Goal: Task Accomplishment & Management: Manage account settings

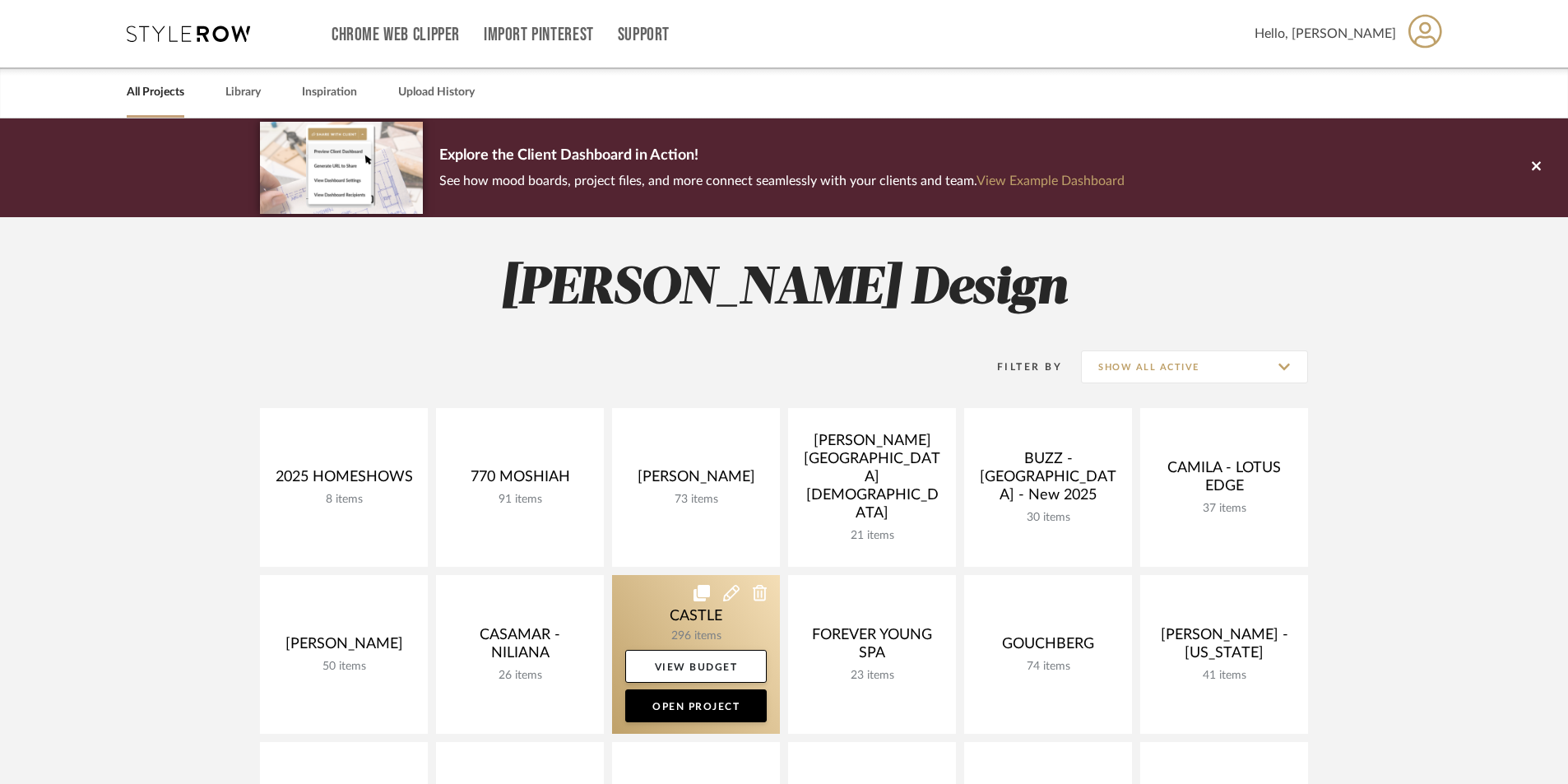
click at [690, 617] on link at bounding box center [695, 655] width 167 height 159
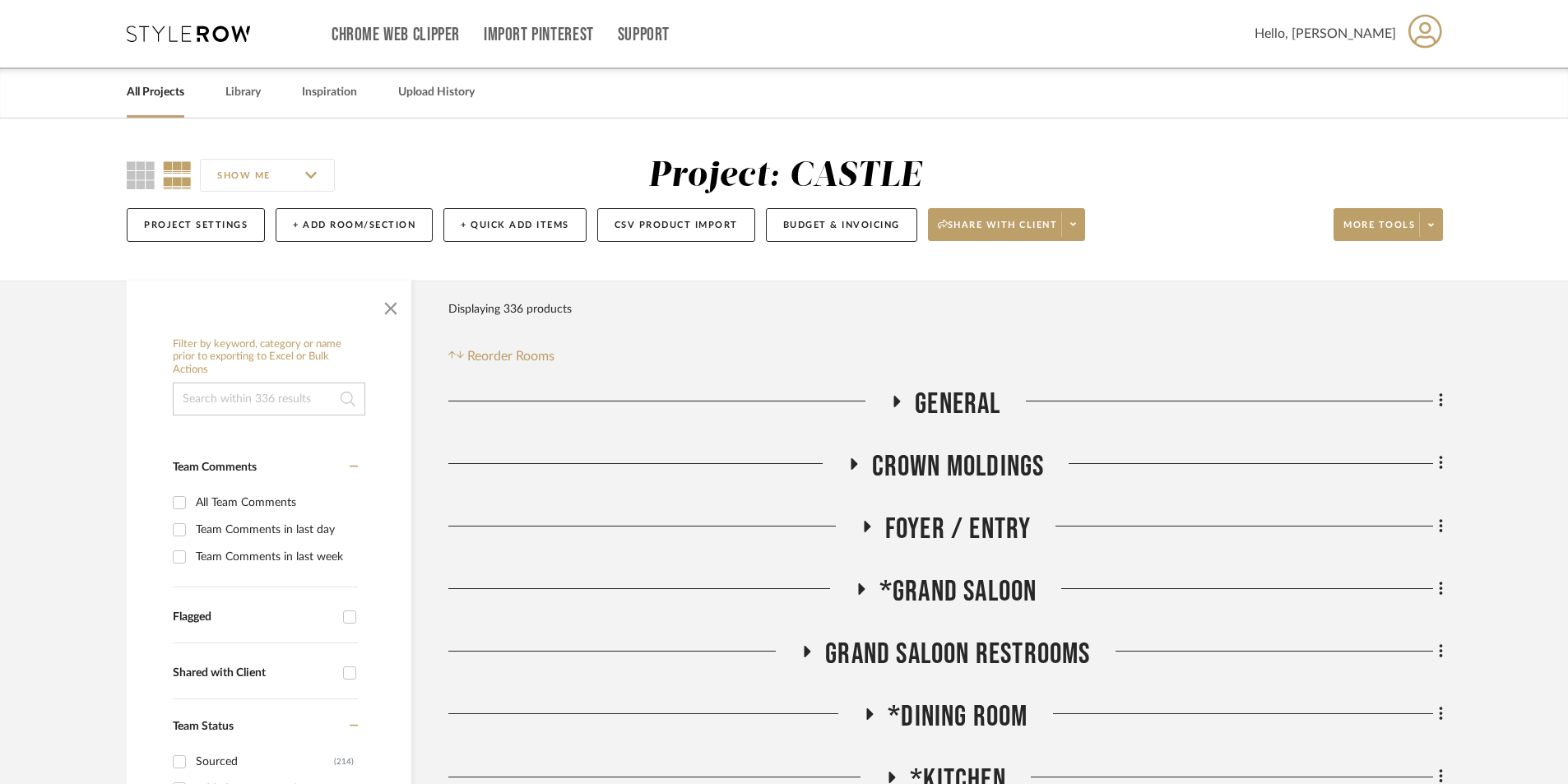
click at [862, 588] on icon at bounding box center [861, 588] width 7 height 11
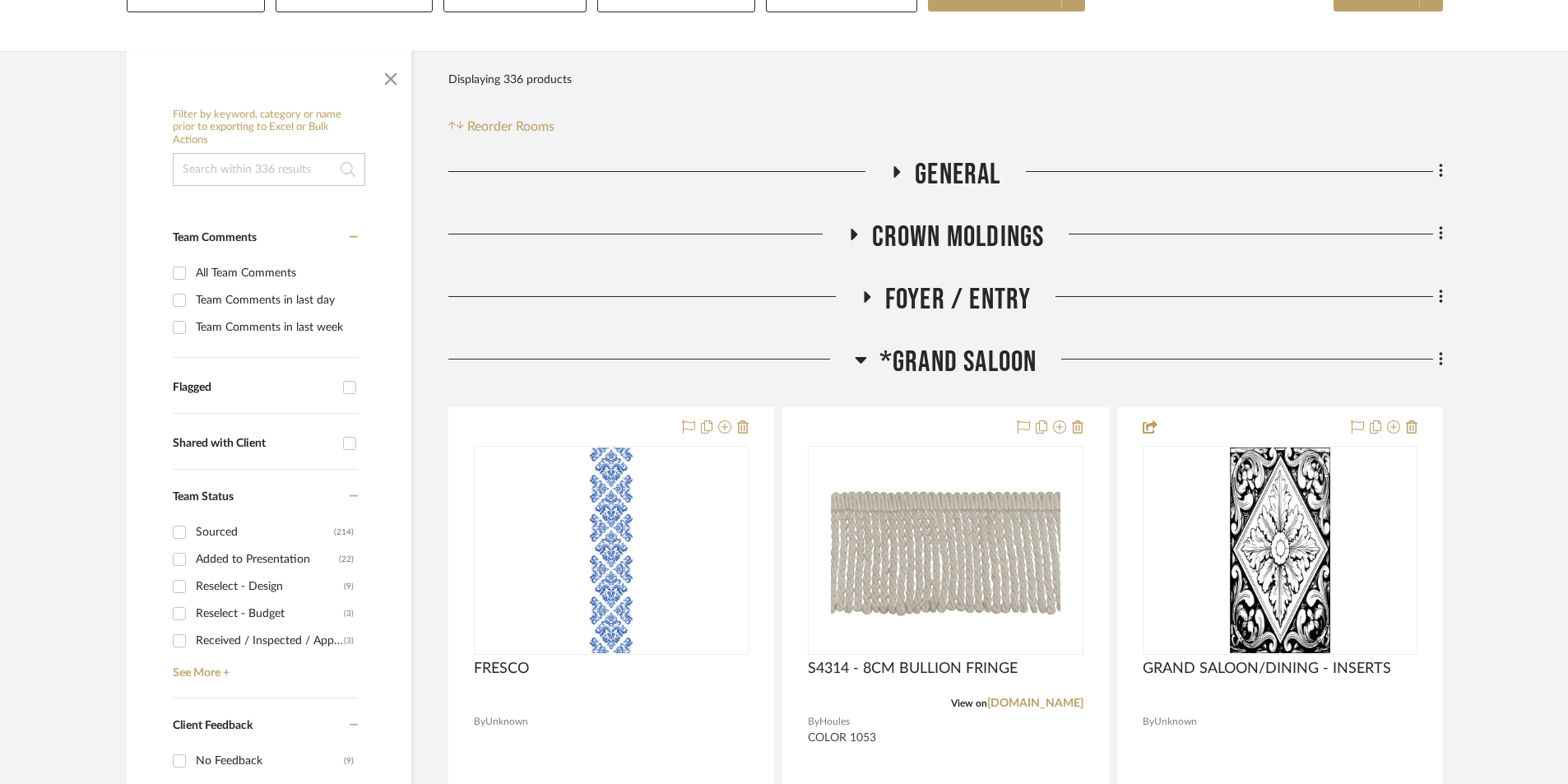
scroll to position [329, 0]
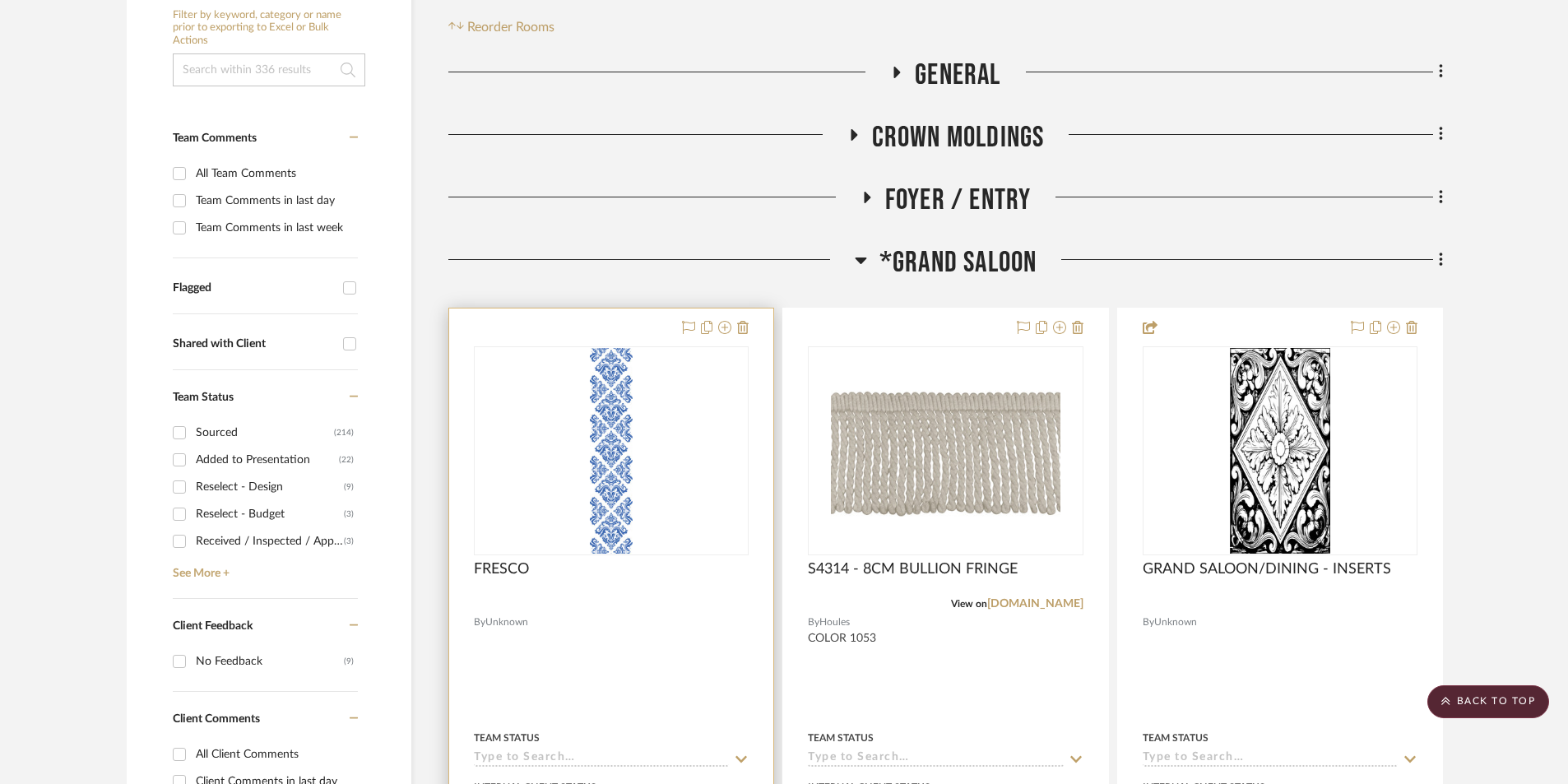
click at [602, 466] on img "0" at bounding box center [611, 451] width 43 height 206
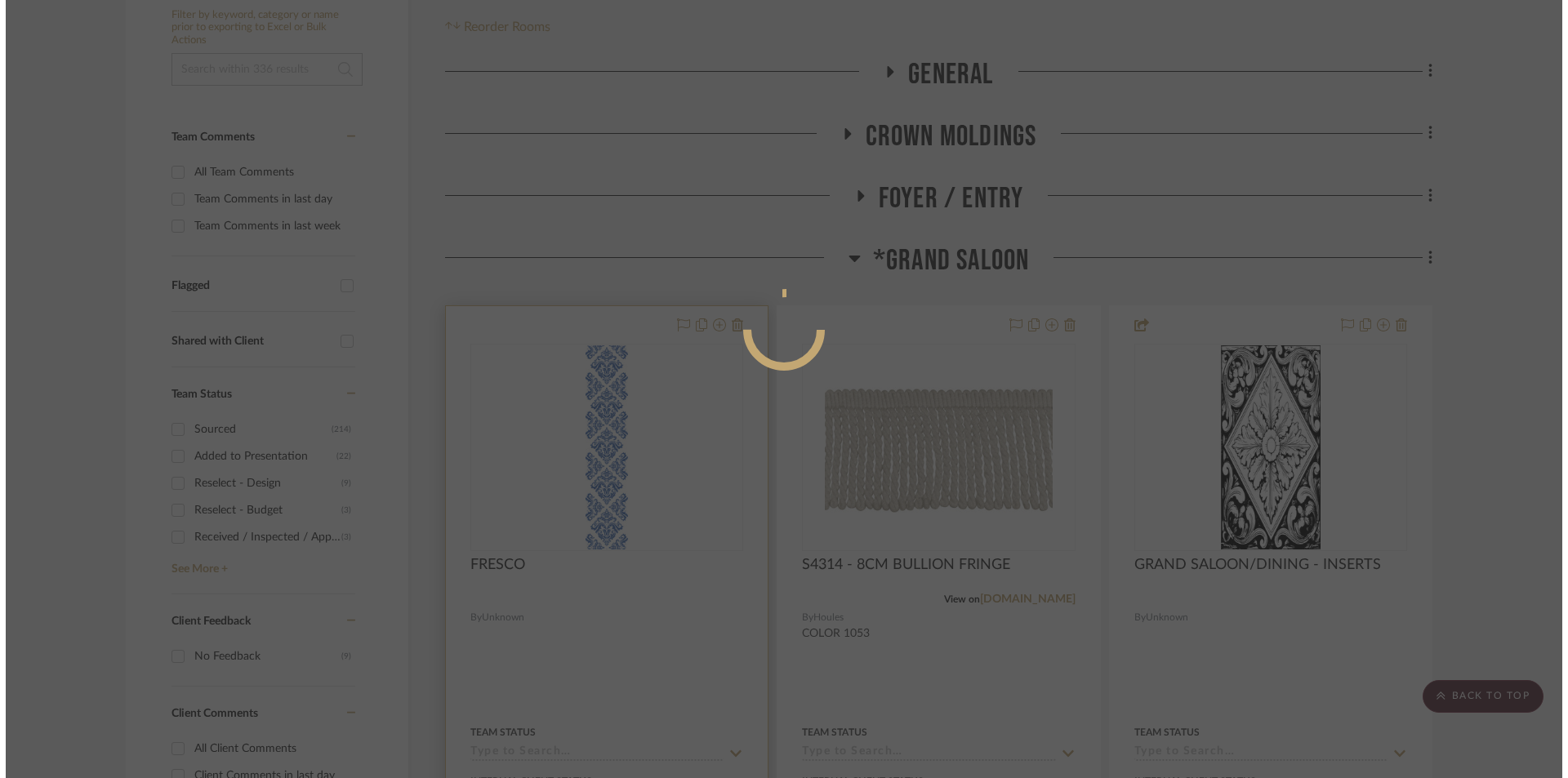
scroll to position [0, 0]
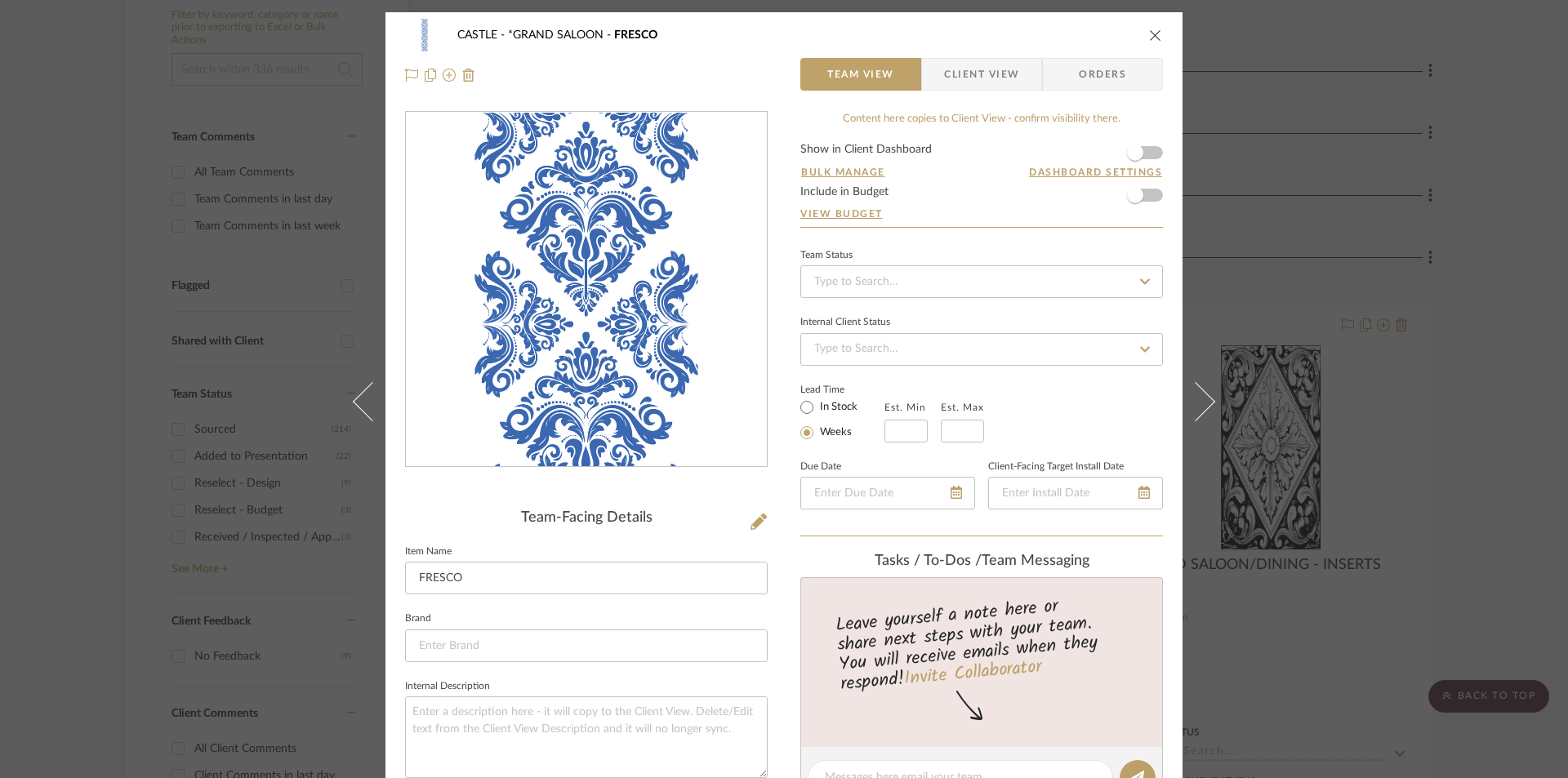
drag, startPoint x: 579, startPoint y: 311, endPoint x: 539, endPoint y: 240, distance: 81.5
click at [538, 239] on div "0" at bounding box center [586, 290] width 361 height 355
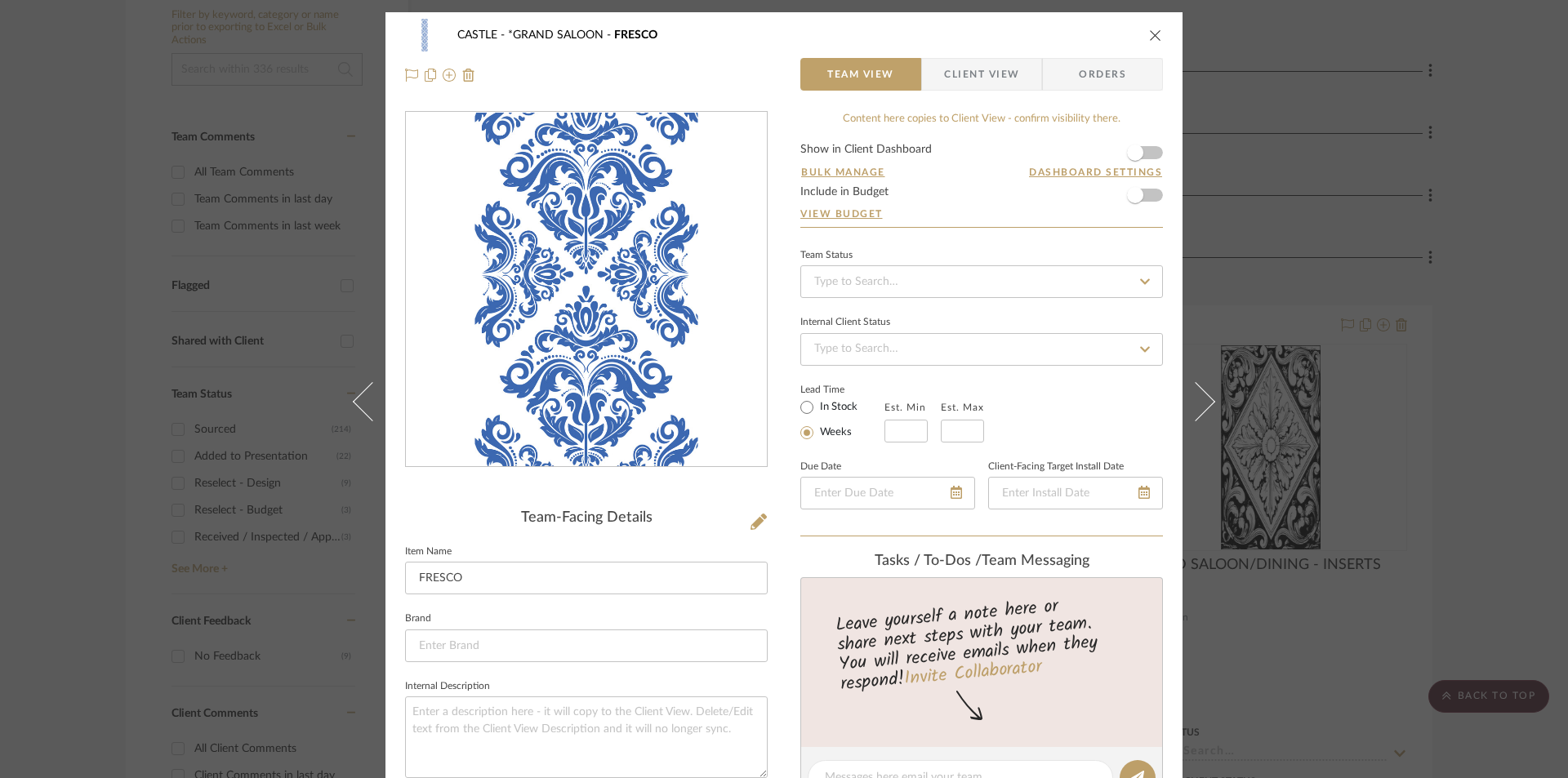
click at [585, 256] on img "0" at bounding box center [587, 290] width 74 height 355
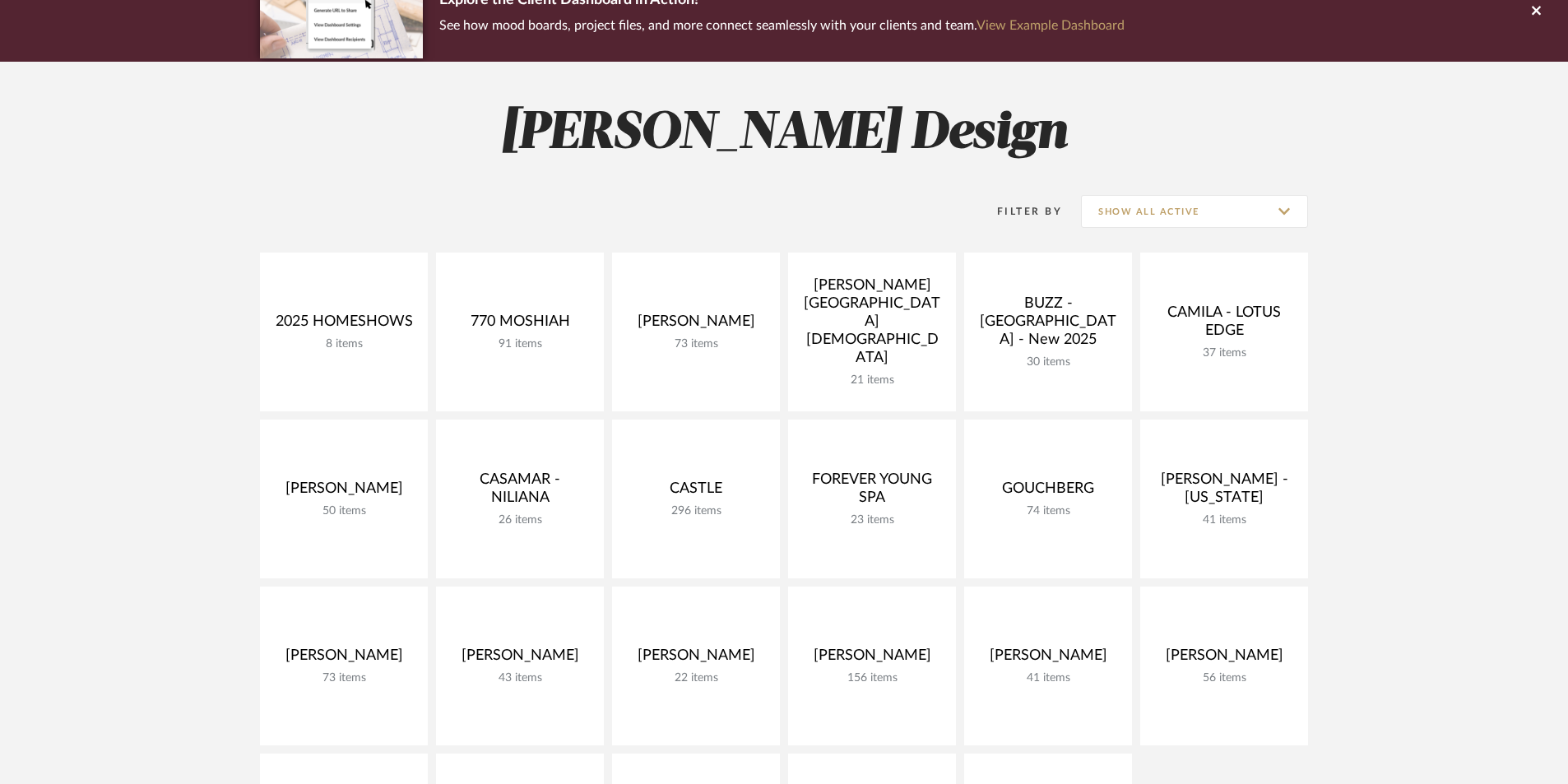
scroll to position [165, 0]
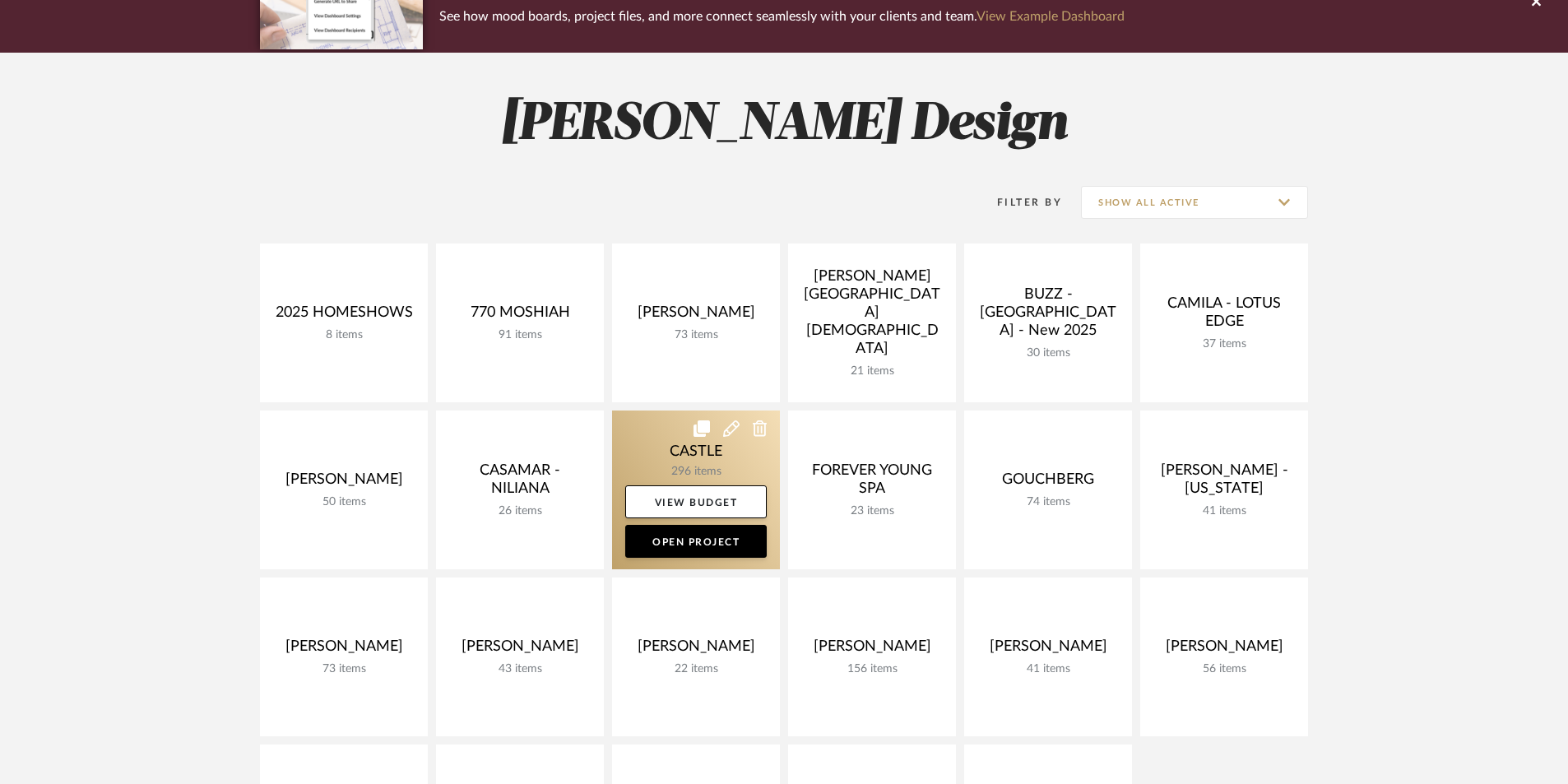
click at [709, 459] on link at bounding box center [695, 490] width 167 height 159
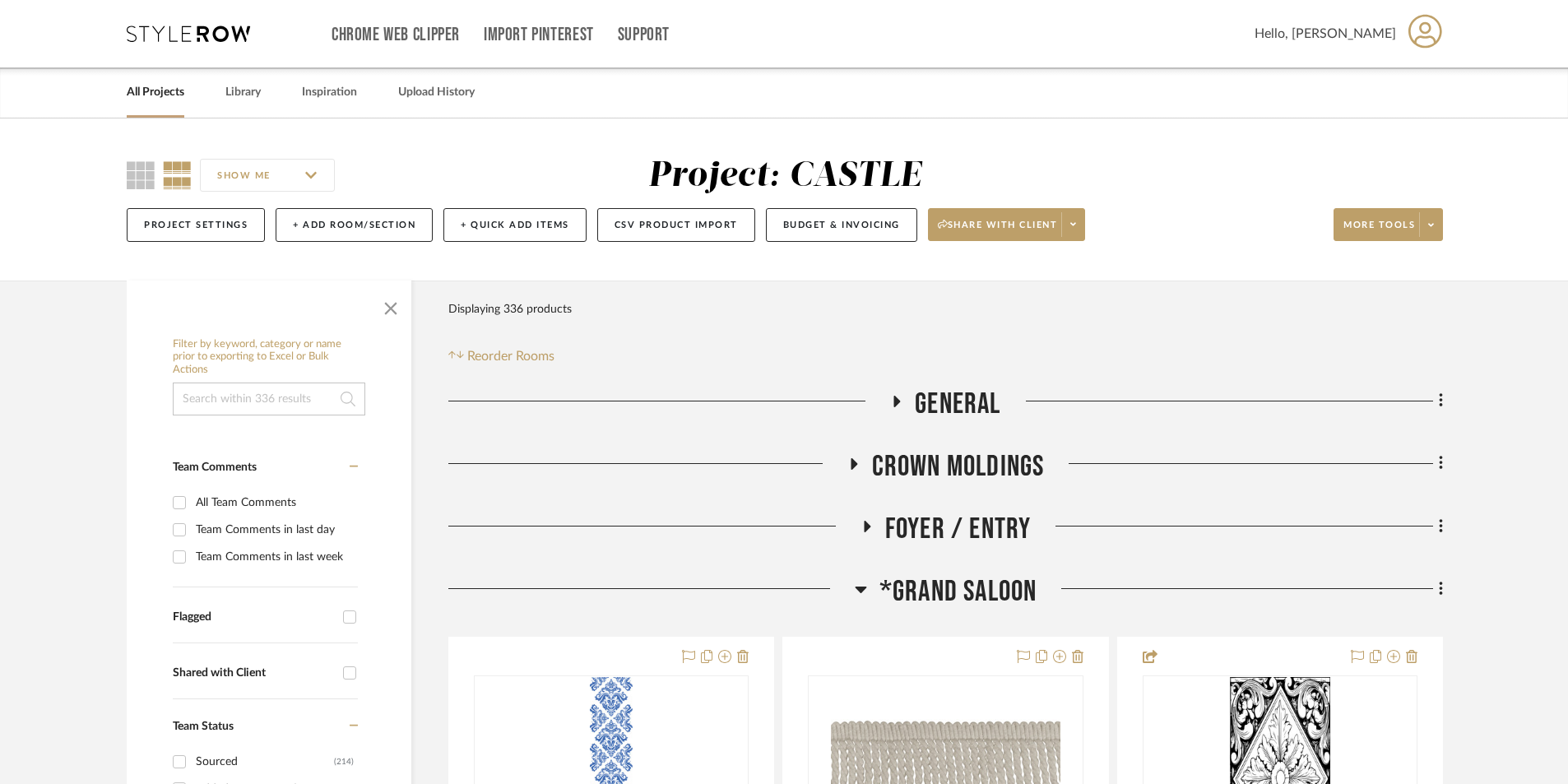
click at [862, 591] on icon at bounding box center [860, 588] width 12 height 20
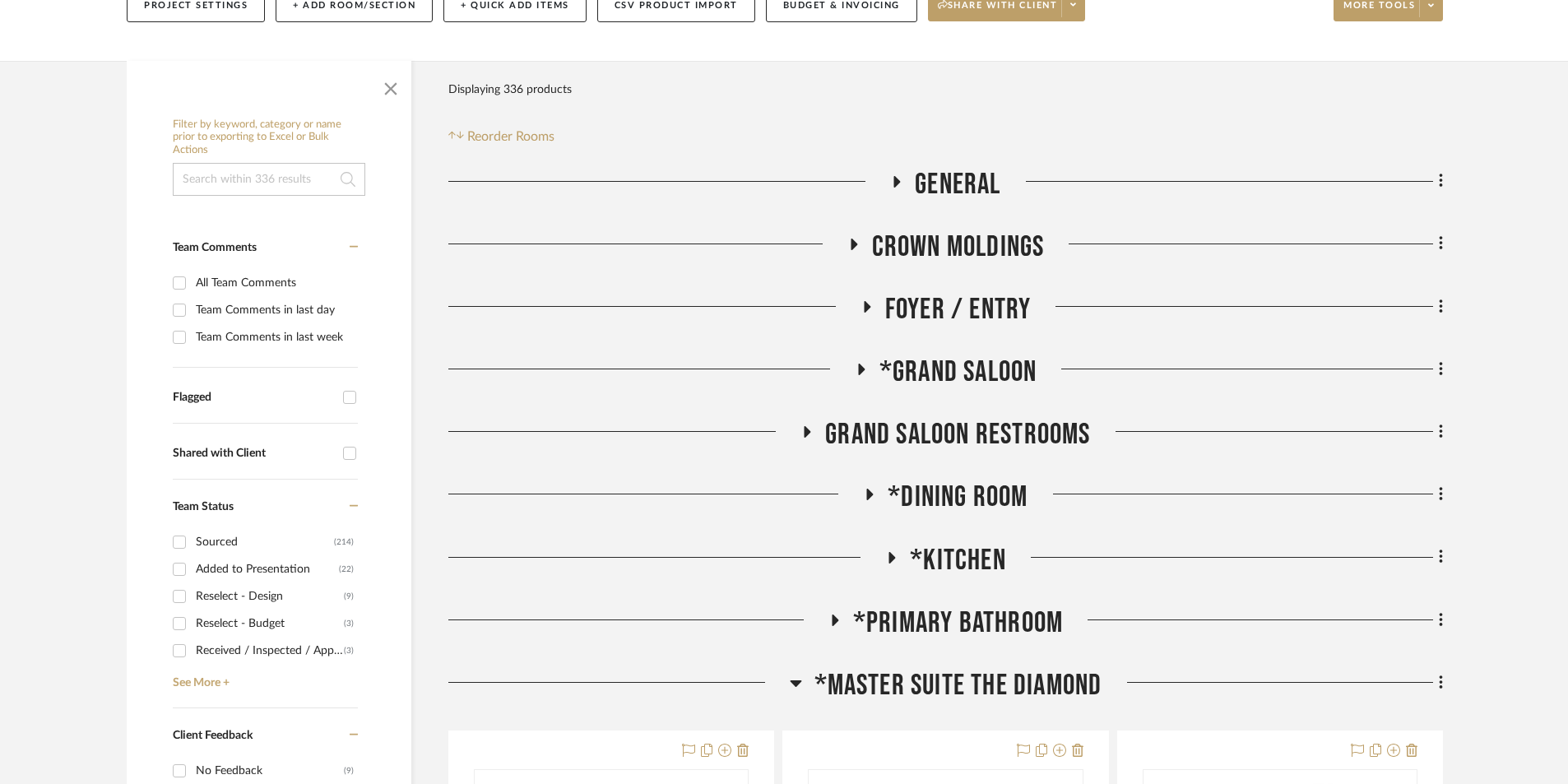
scroll to position [274, 0]
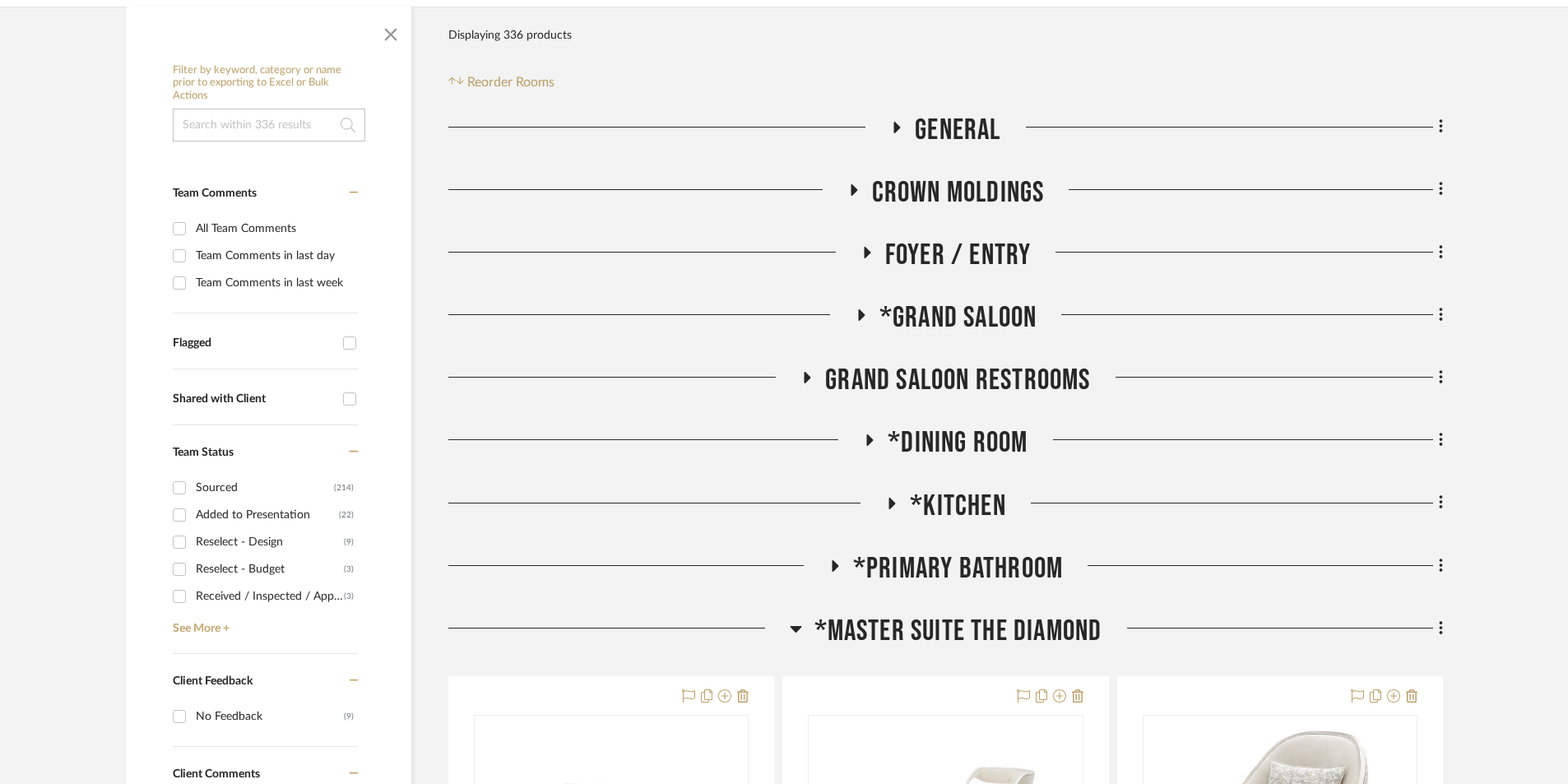
click at [793, 626] on icon at bounding box center [795, 629] width 11 height 7
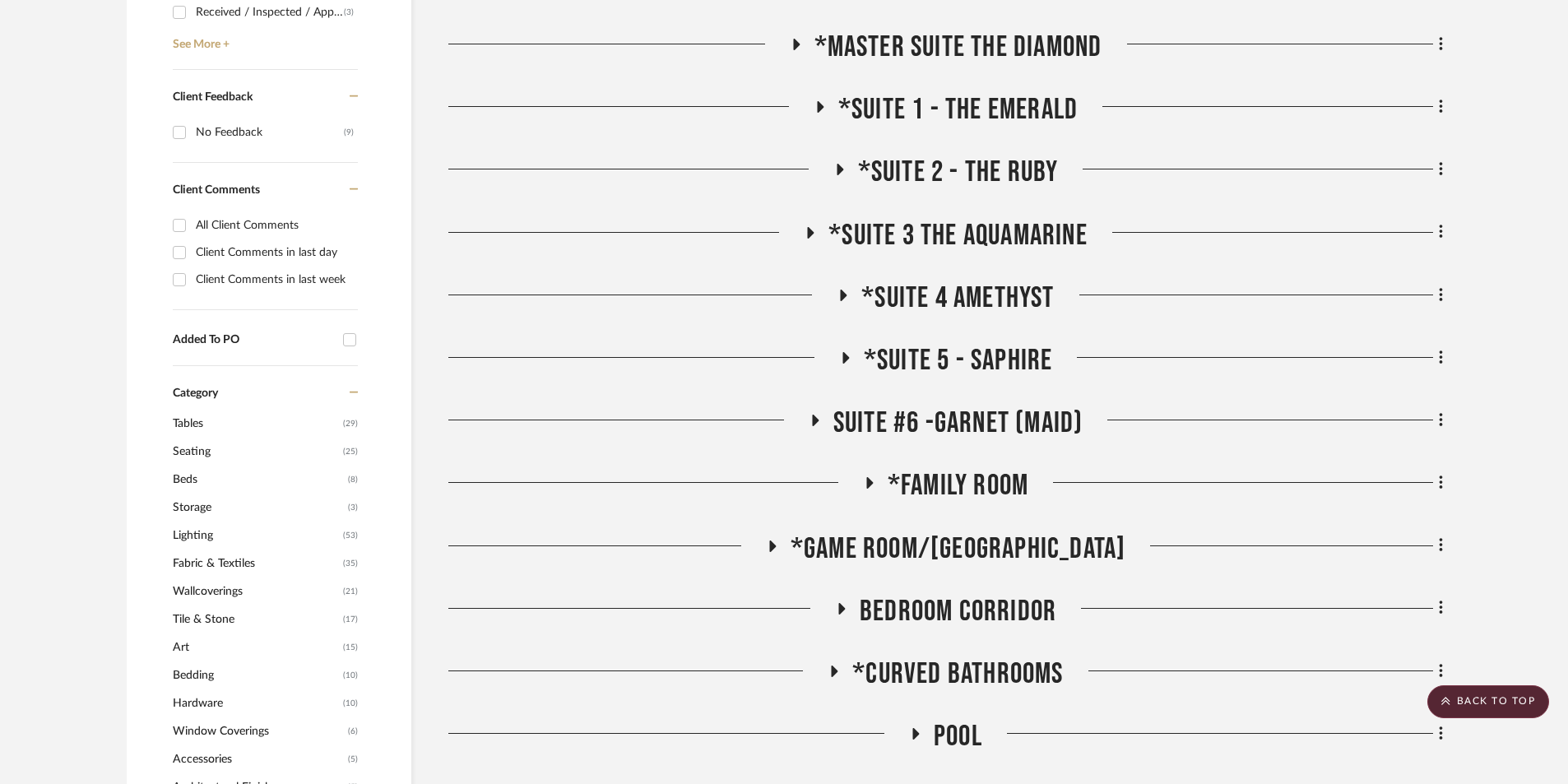
scroll to position [987, 0]
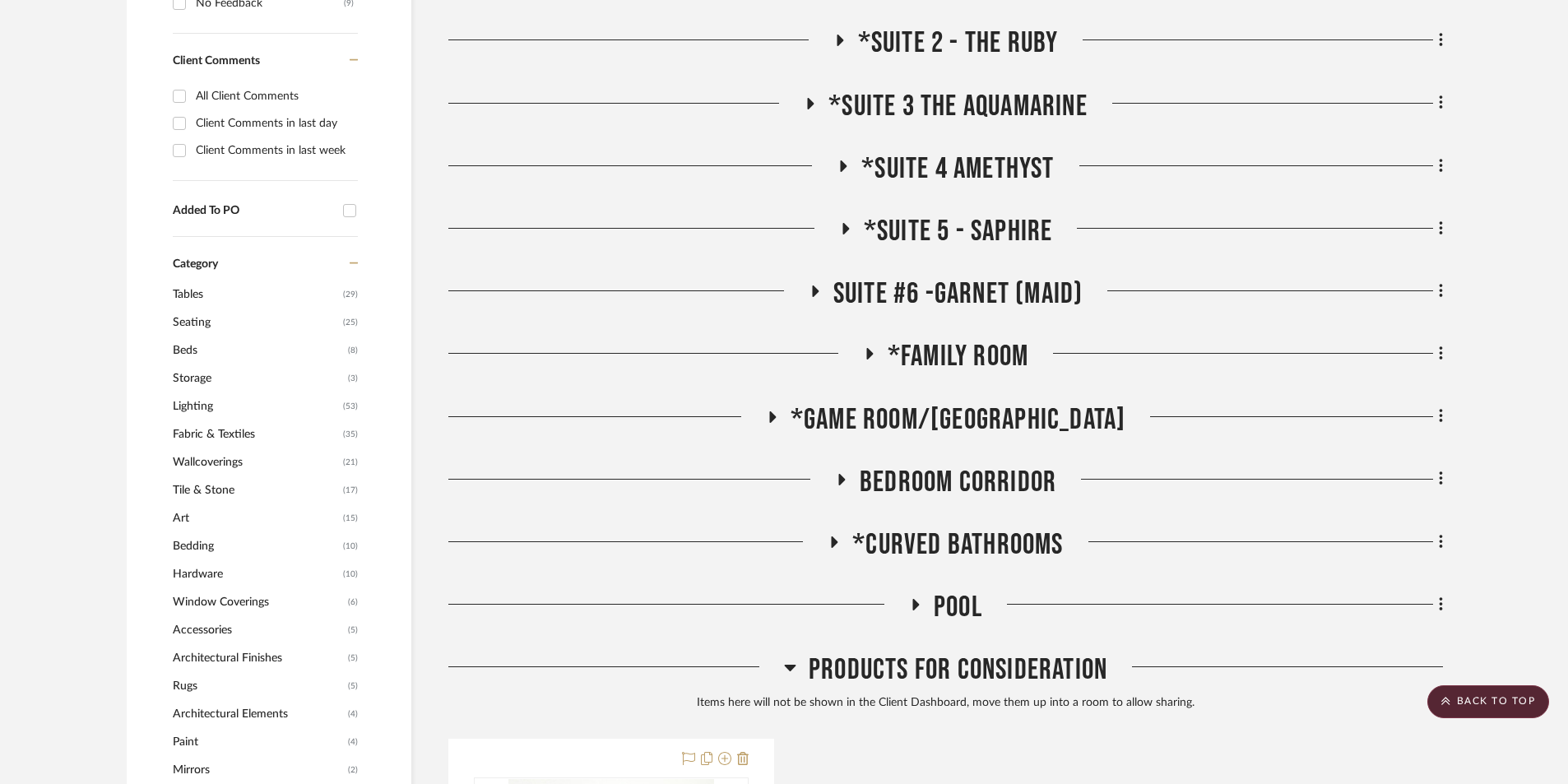
click at [870, 353] on icon at bounding box center [869, 354] width 7 height 11
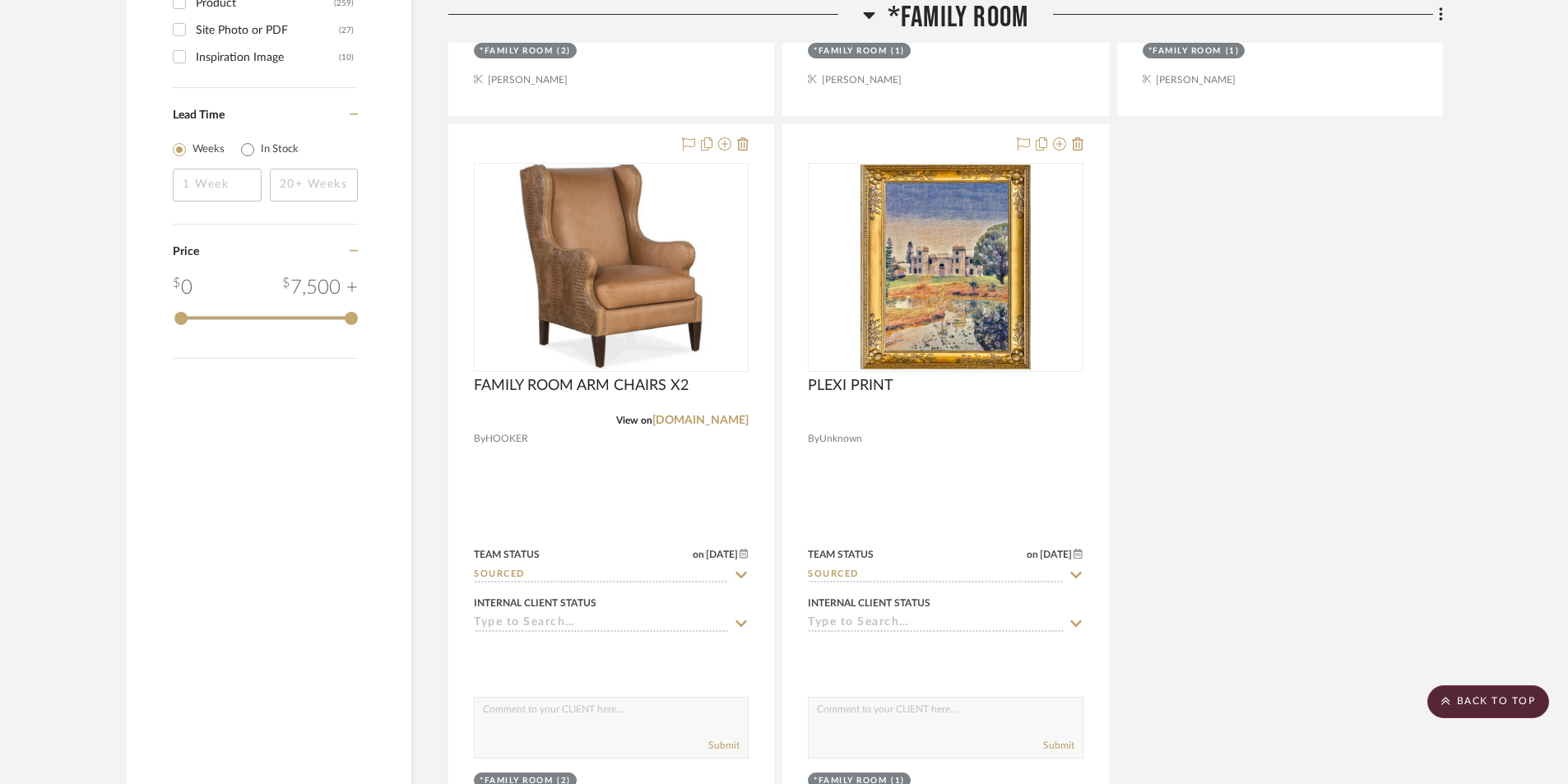
scroll to position [2852, 0]
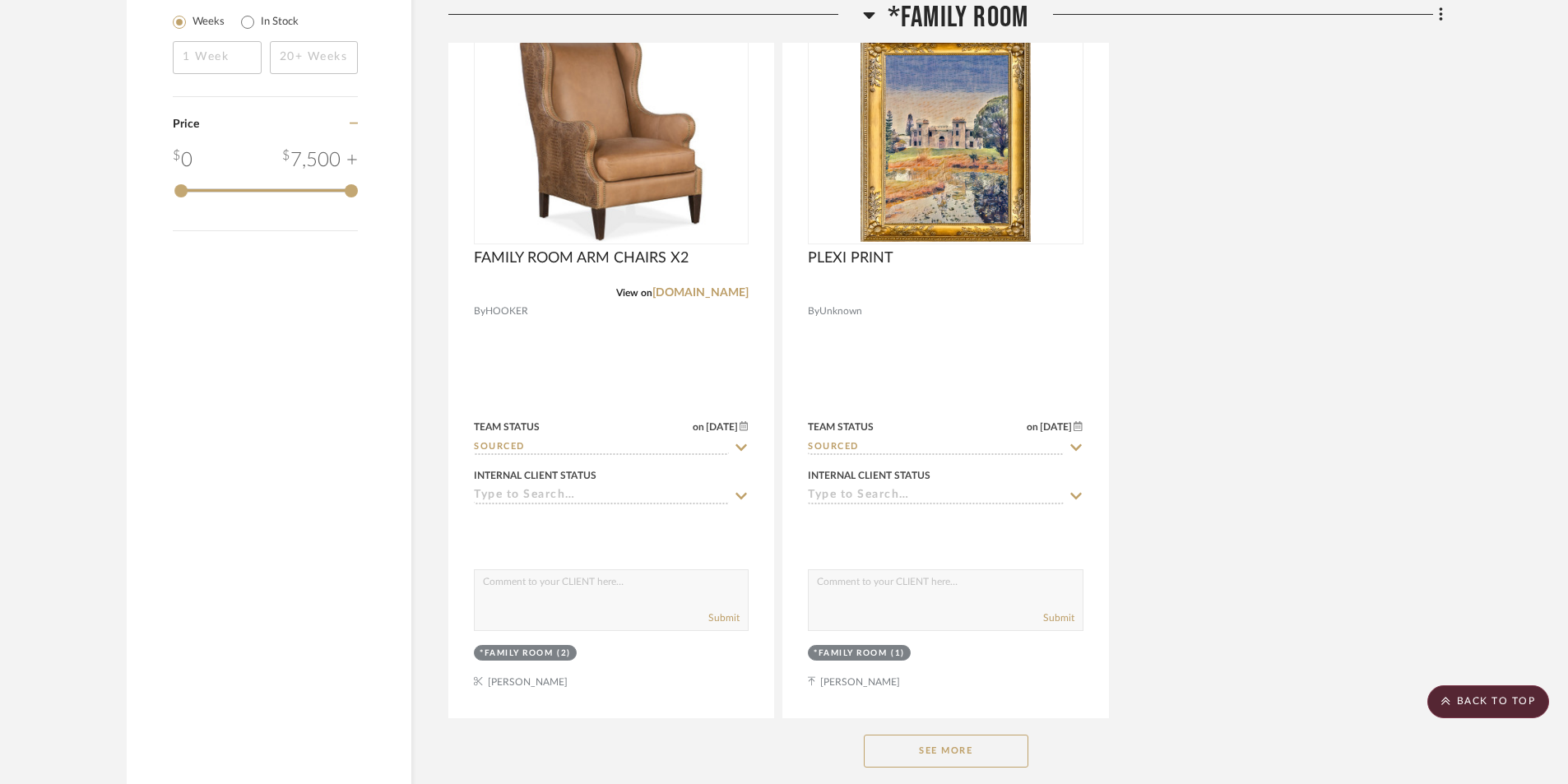
drag, startPoint x: 922, startPoint y: 741, endPoint x: 948, endPoint y: 723, distance: 31.6
click at [923, 743] on button "See More" at bounding box center [946, 750] width 165 height 33
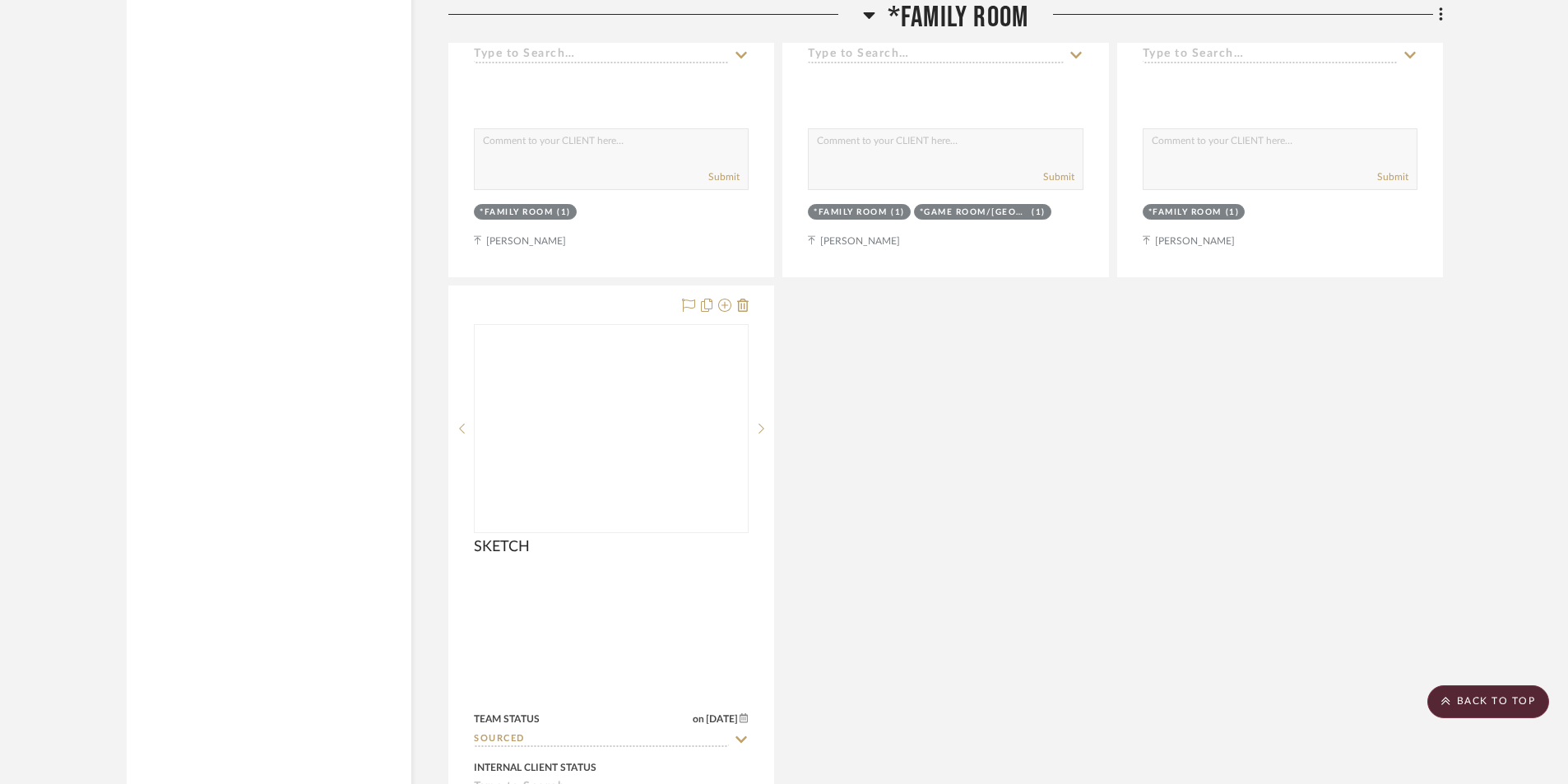
scroll to position [7787, 0]
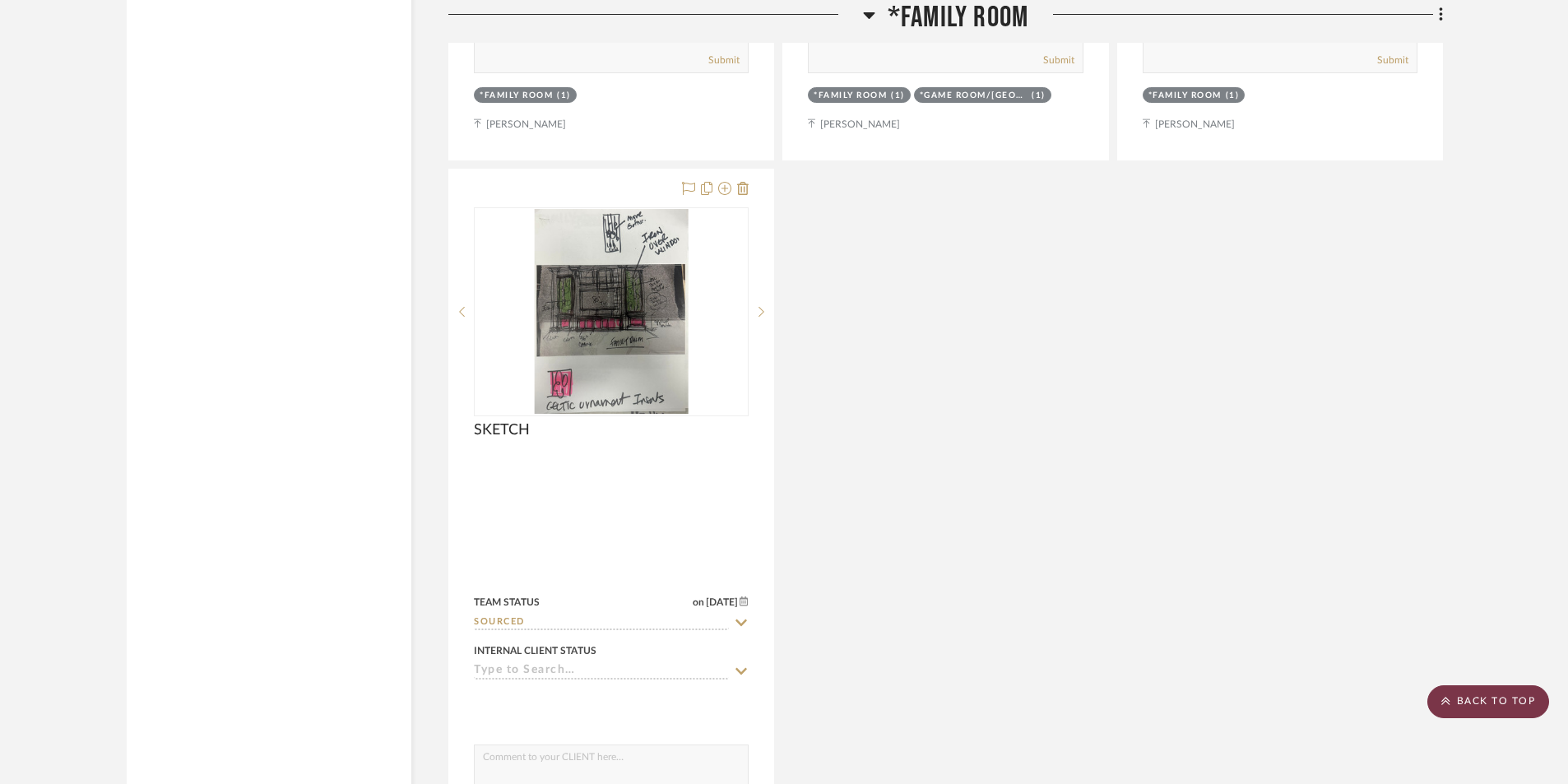
click at [1509, 698] on scroll-to-top-button "BACK TO TOP" at bounding box center [1488, 701] width 122 height 33
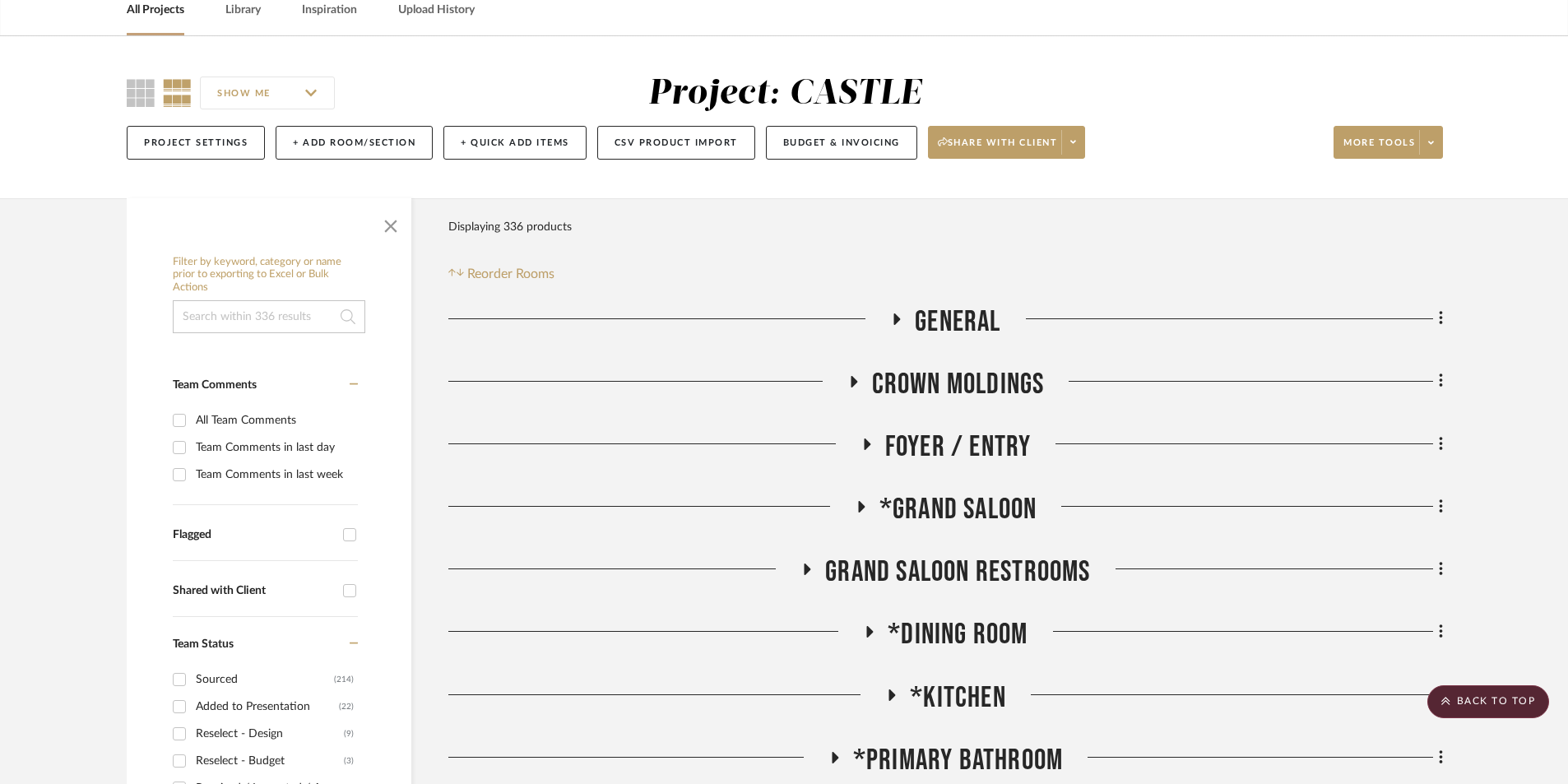
scroll to position [0, 0]
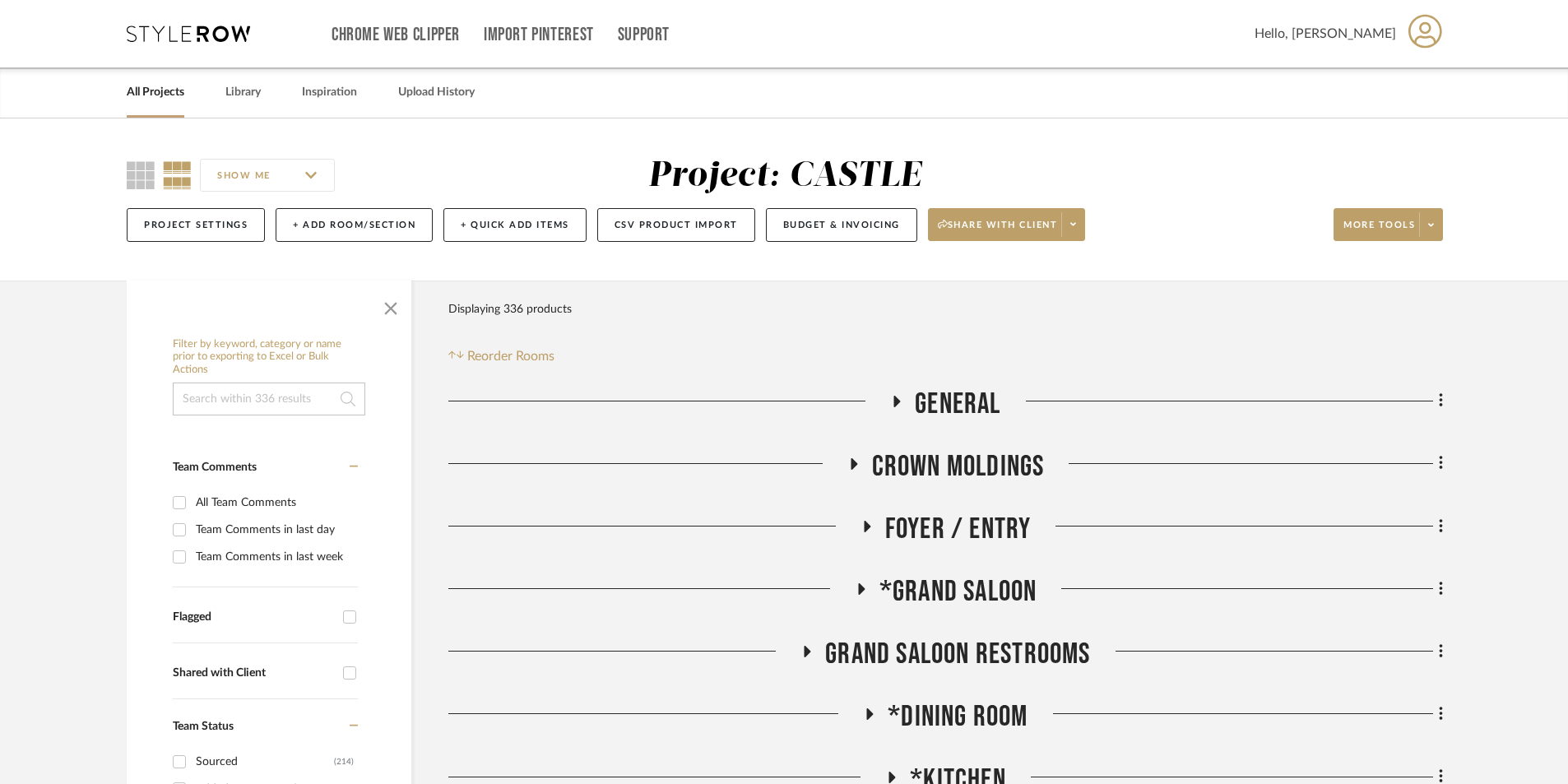
click at [165, 95] on link "All Projects" at bounding box center [155, 93] width 58 height 22
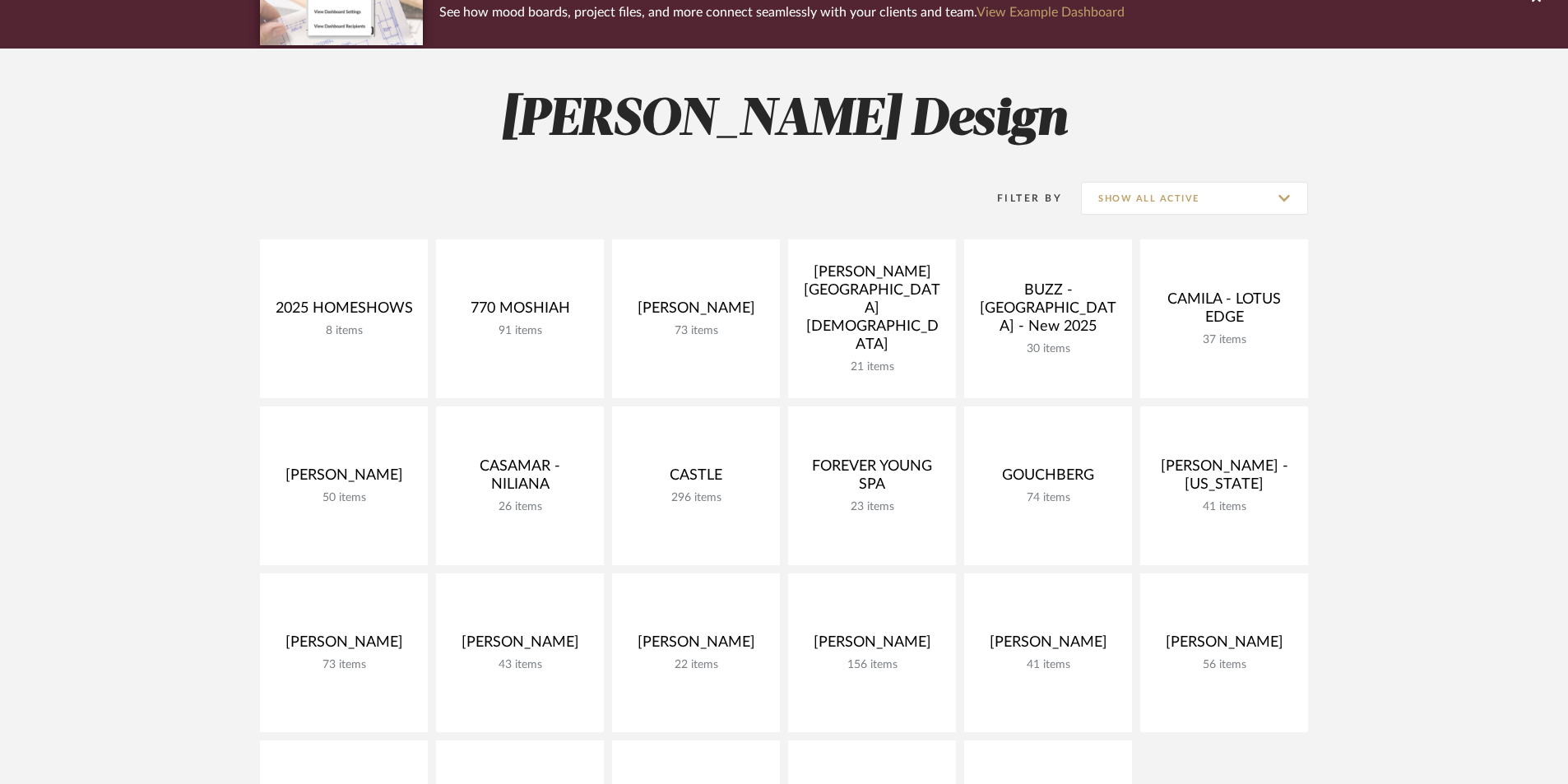
scroll to position [165, 0]
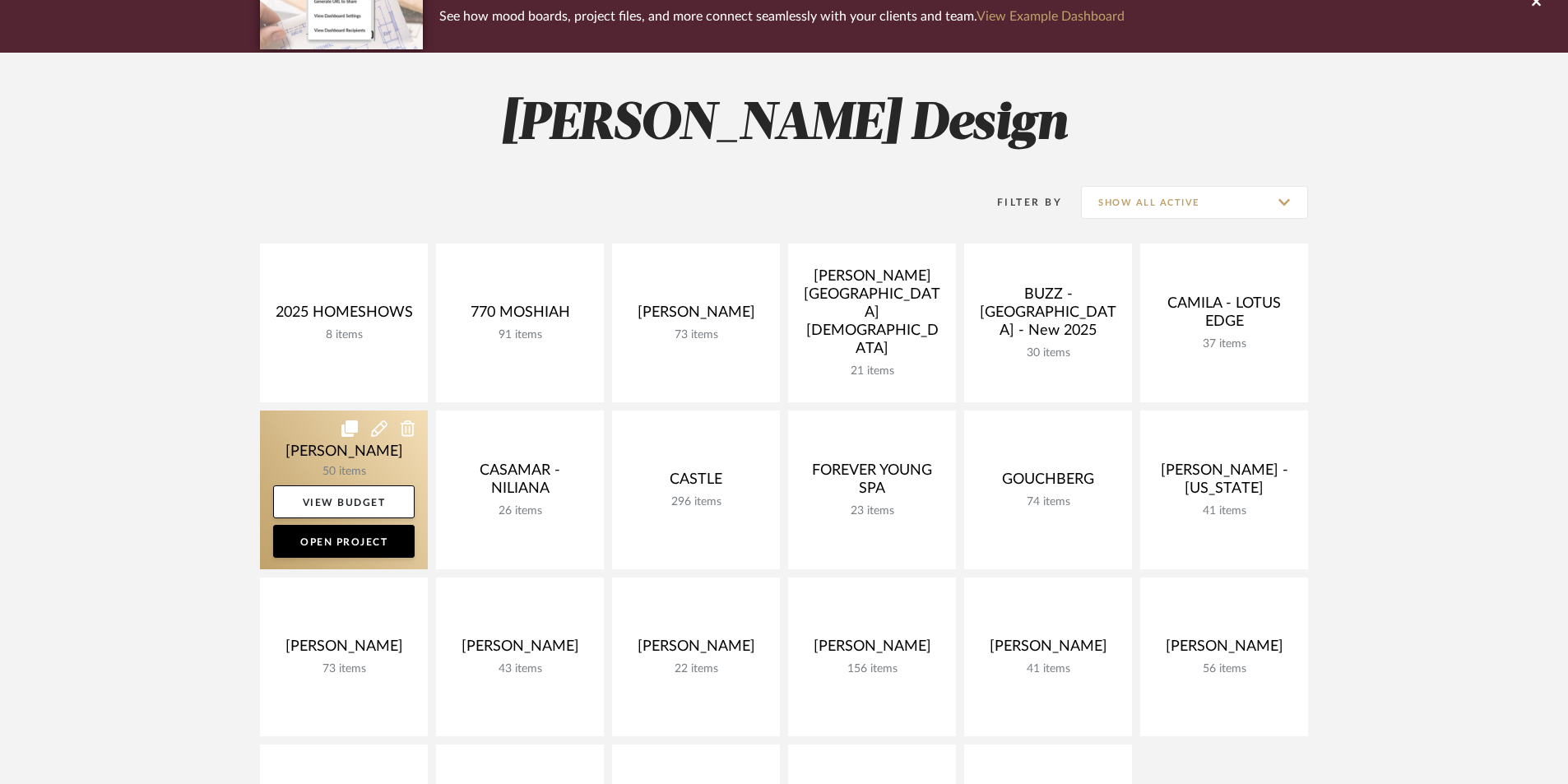
click at [325, 453] on link at bounding box center [343, 490] width 167 height 159
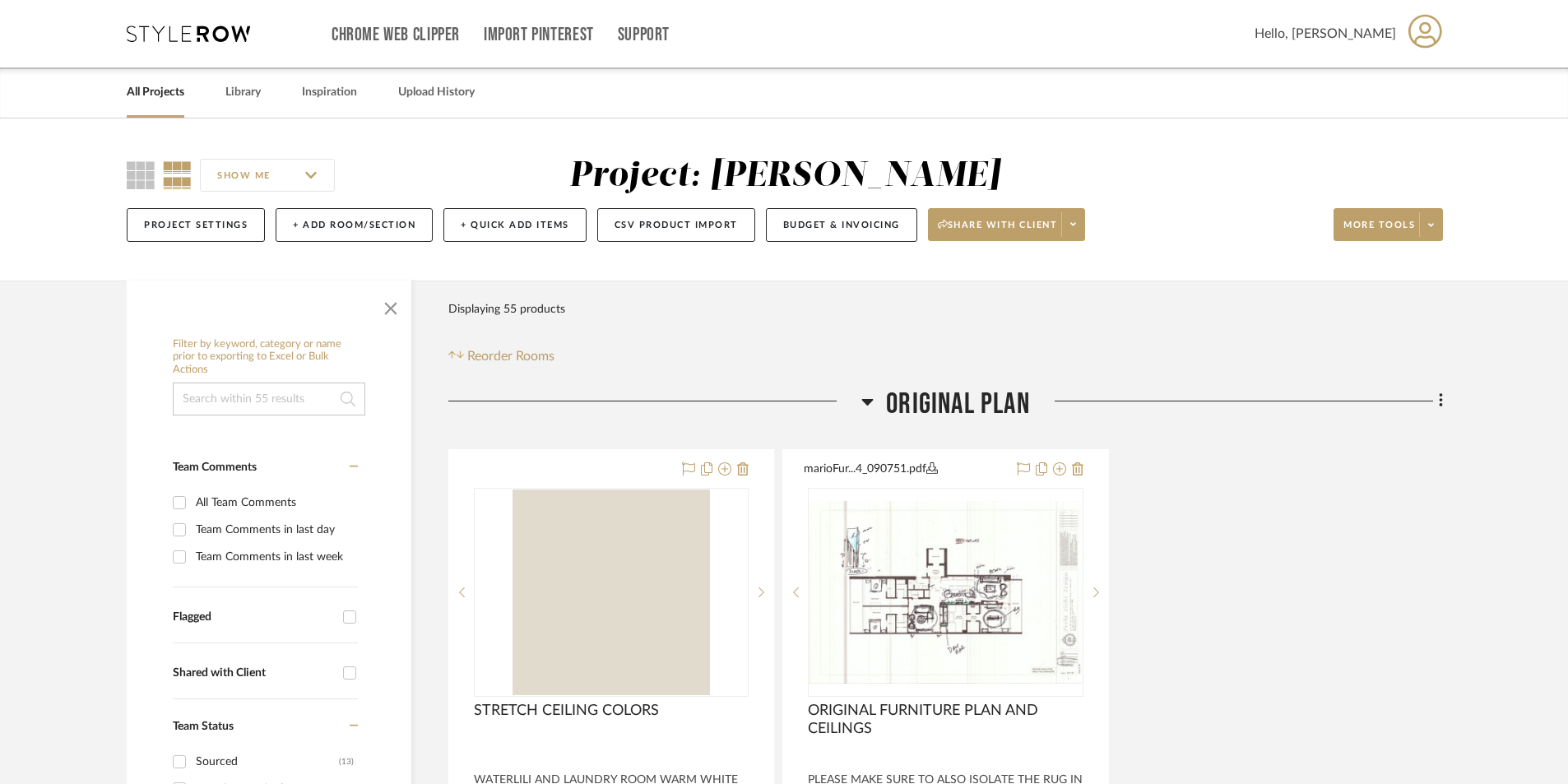
click at [866, 400] on icon at bounding box center [867, 401] width 11 height 7
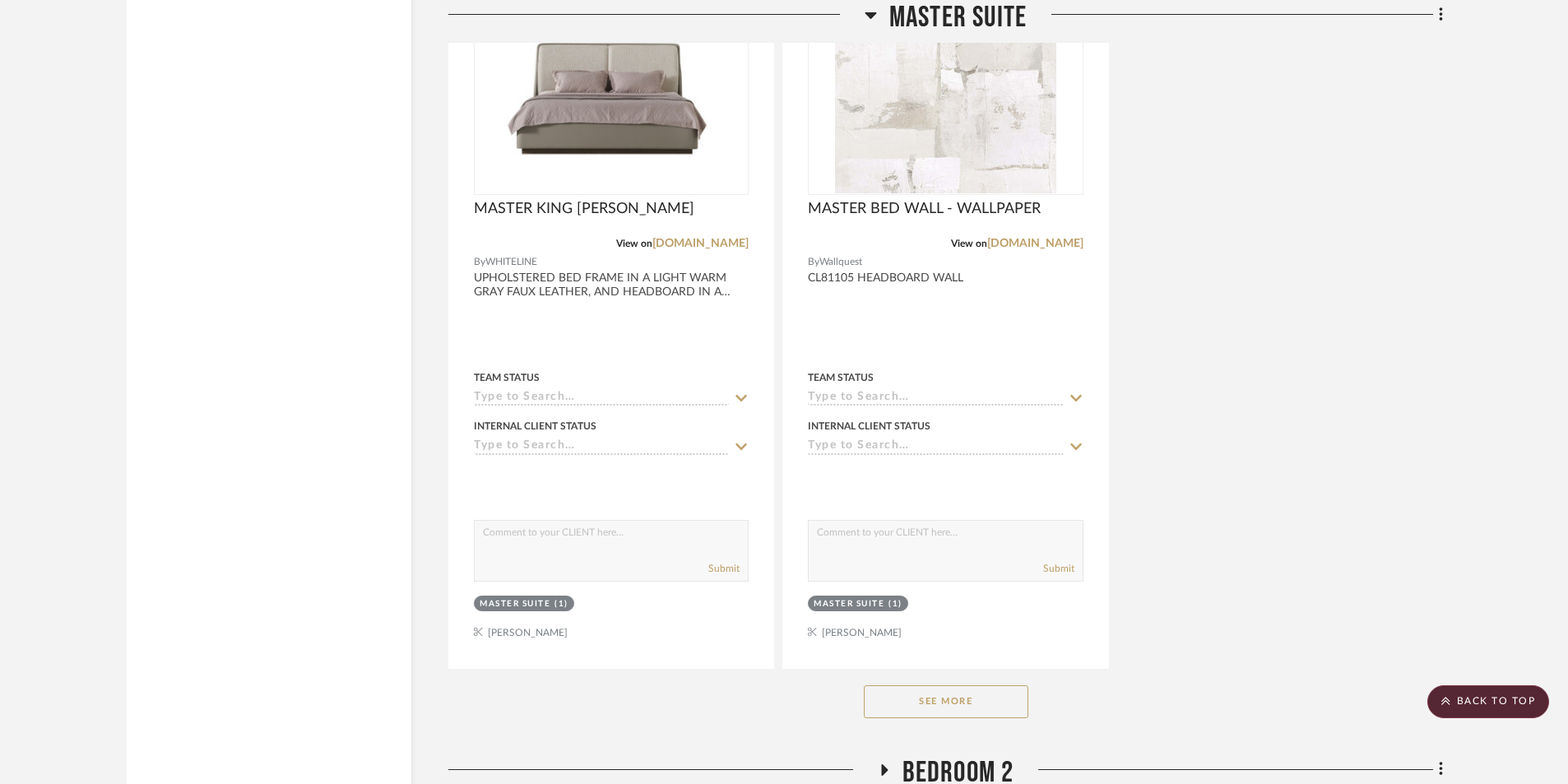
scroll to position [7013, 0]
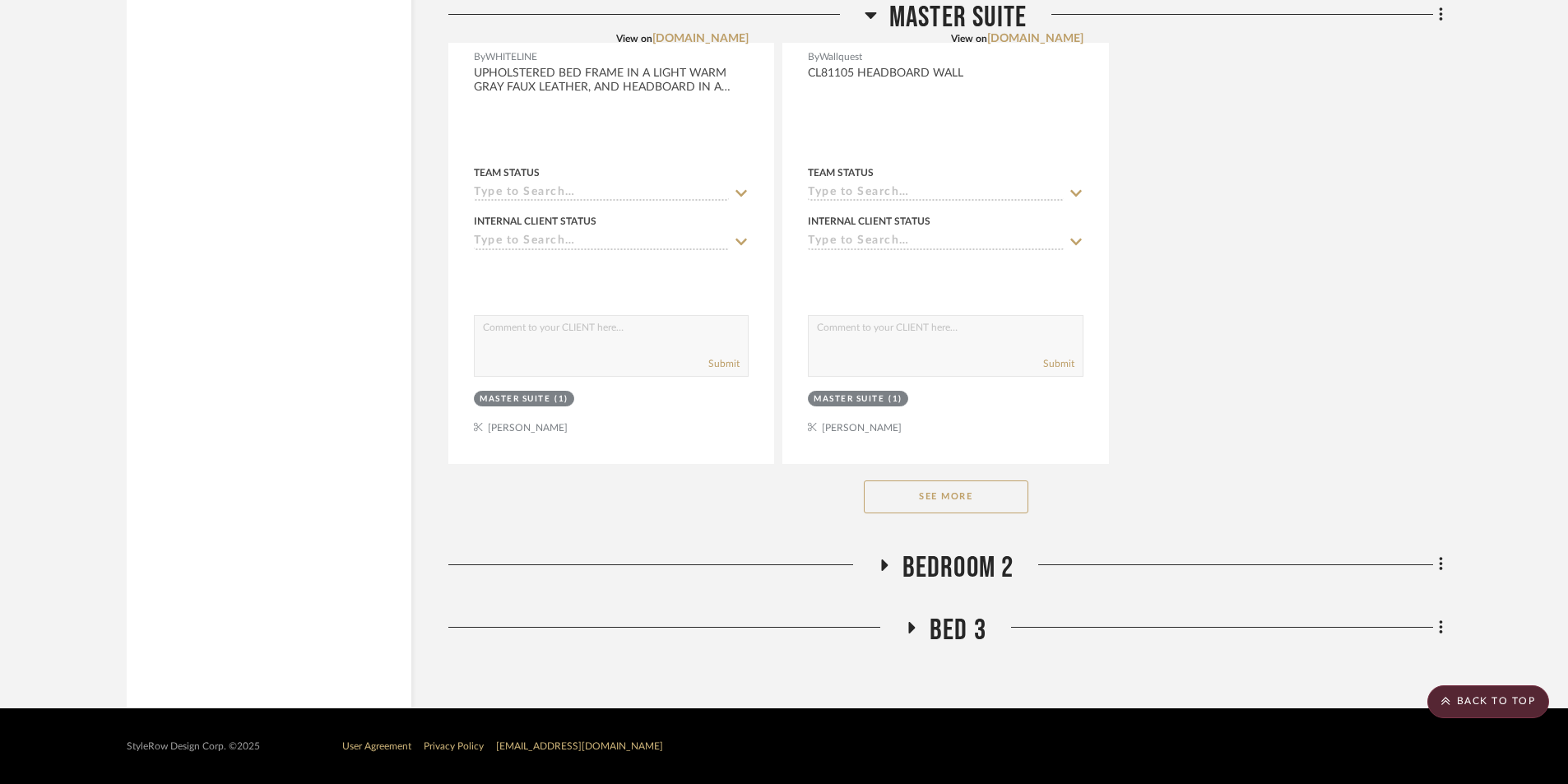
click at [879, 564] on icon at bounding box center [883, 564] width 20 height 12
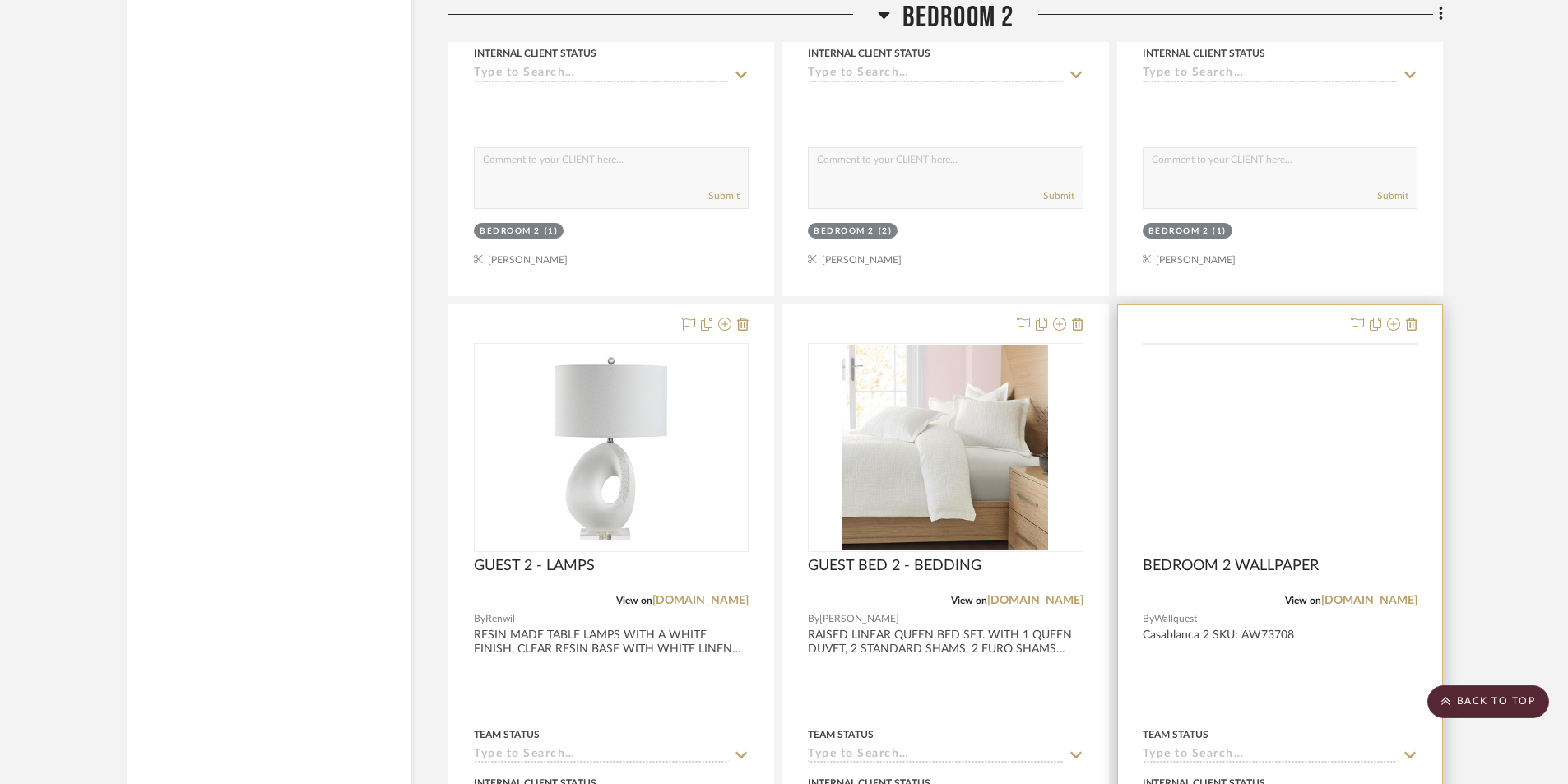
scroll to position [8055, 0]
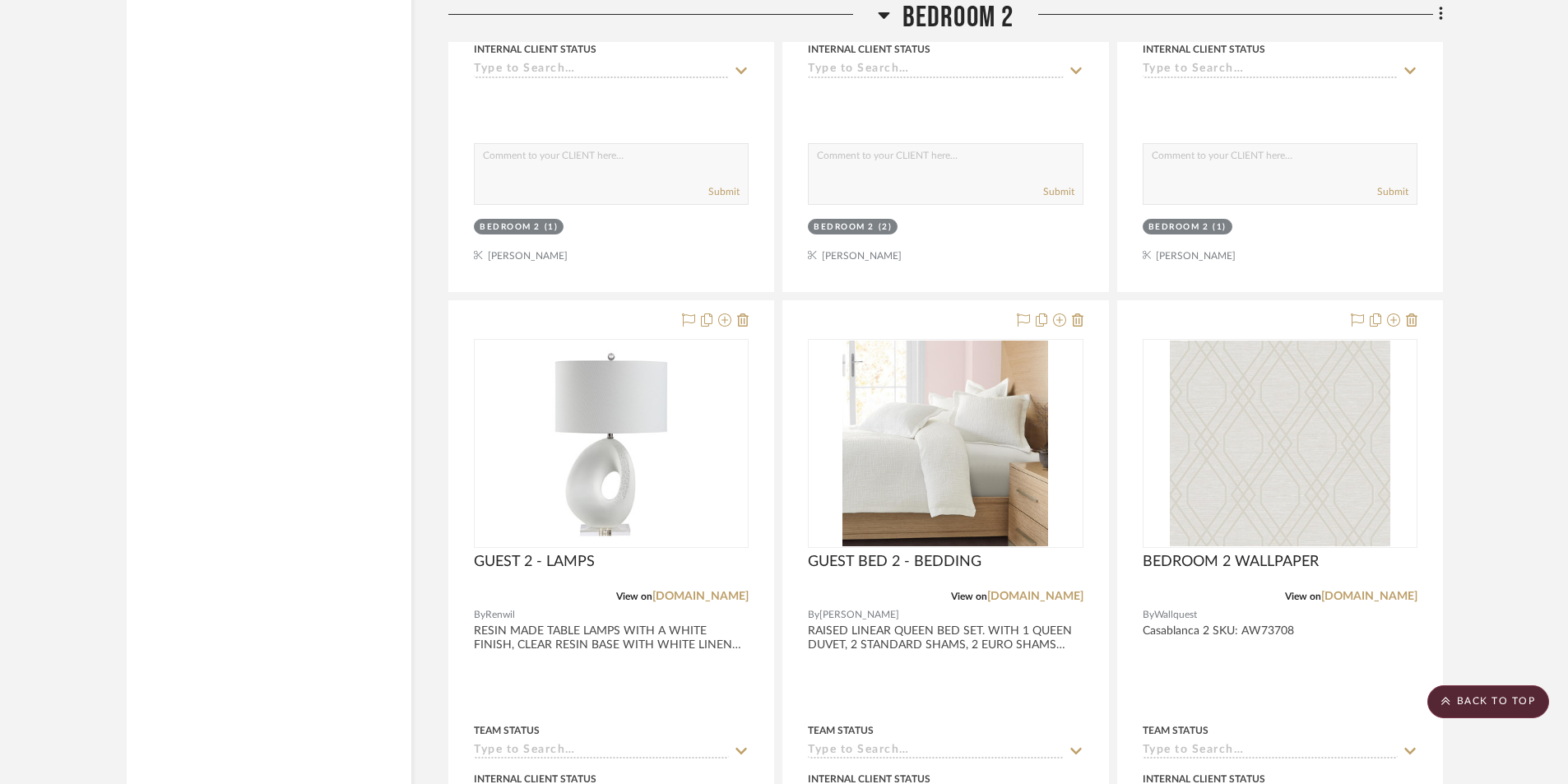
click at [881, 13] on icon at bounding box center [883, 15] width 11 height 7
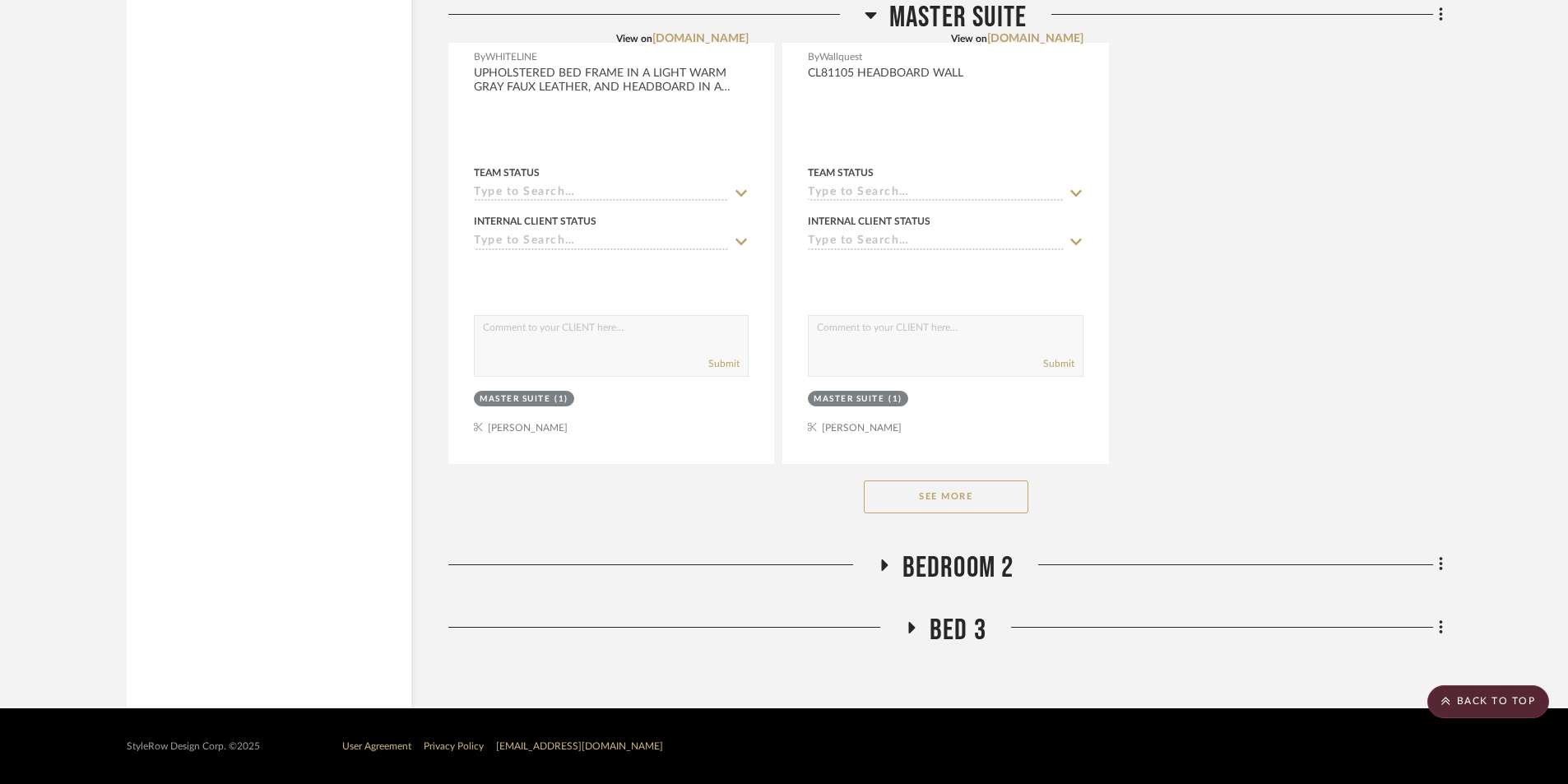
scroll to position [7013, 0]
click at [911, 624] on icon at bounding box center [912, 628] width 7 height 11
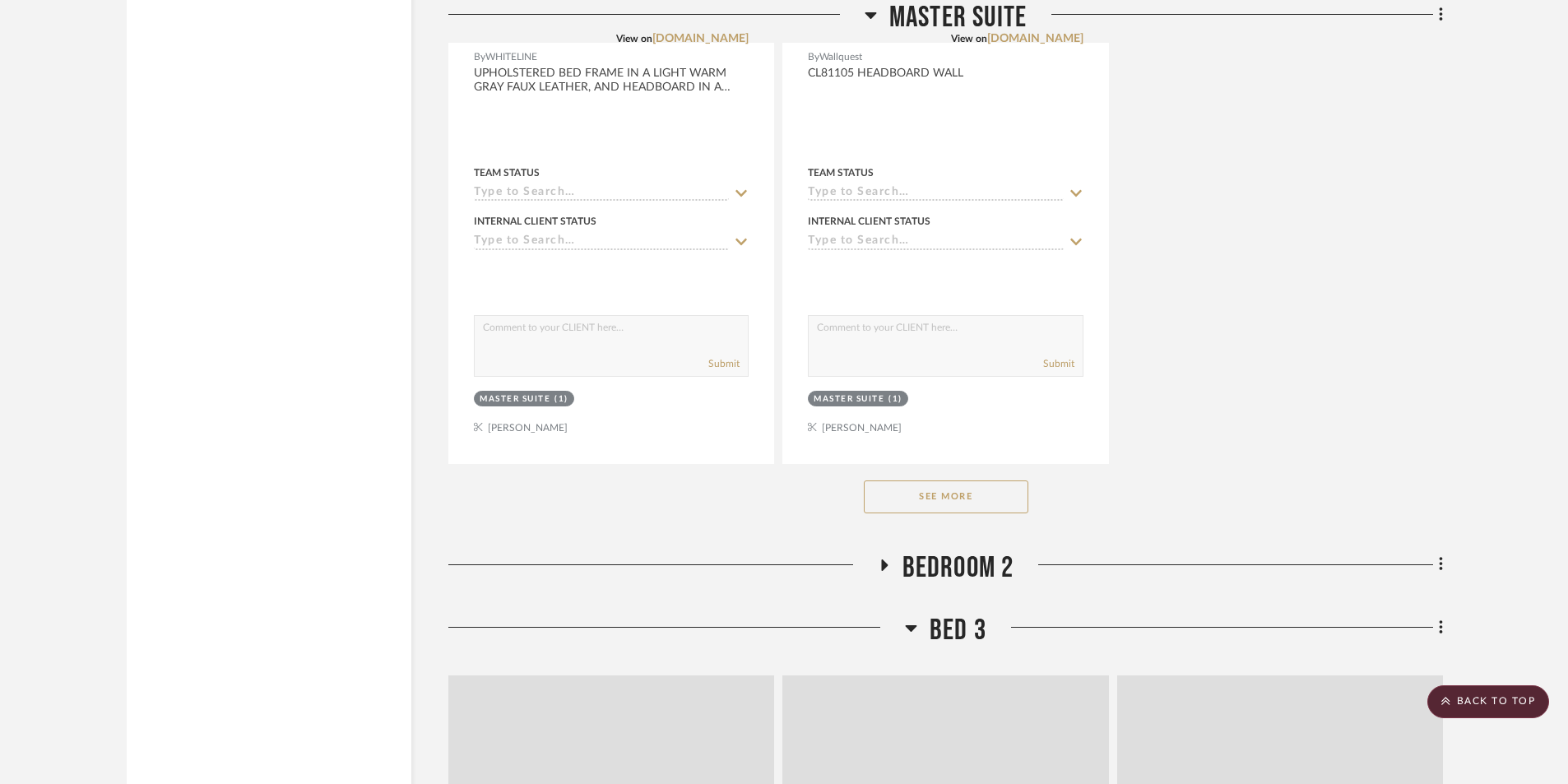
scroll to position [8055, 0]
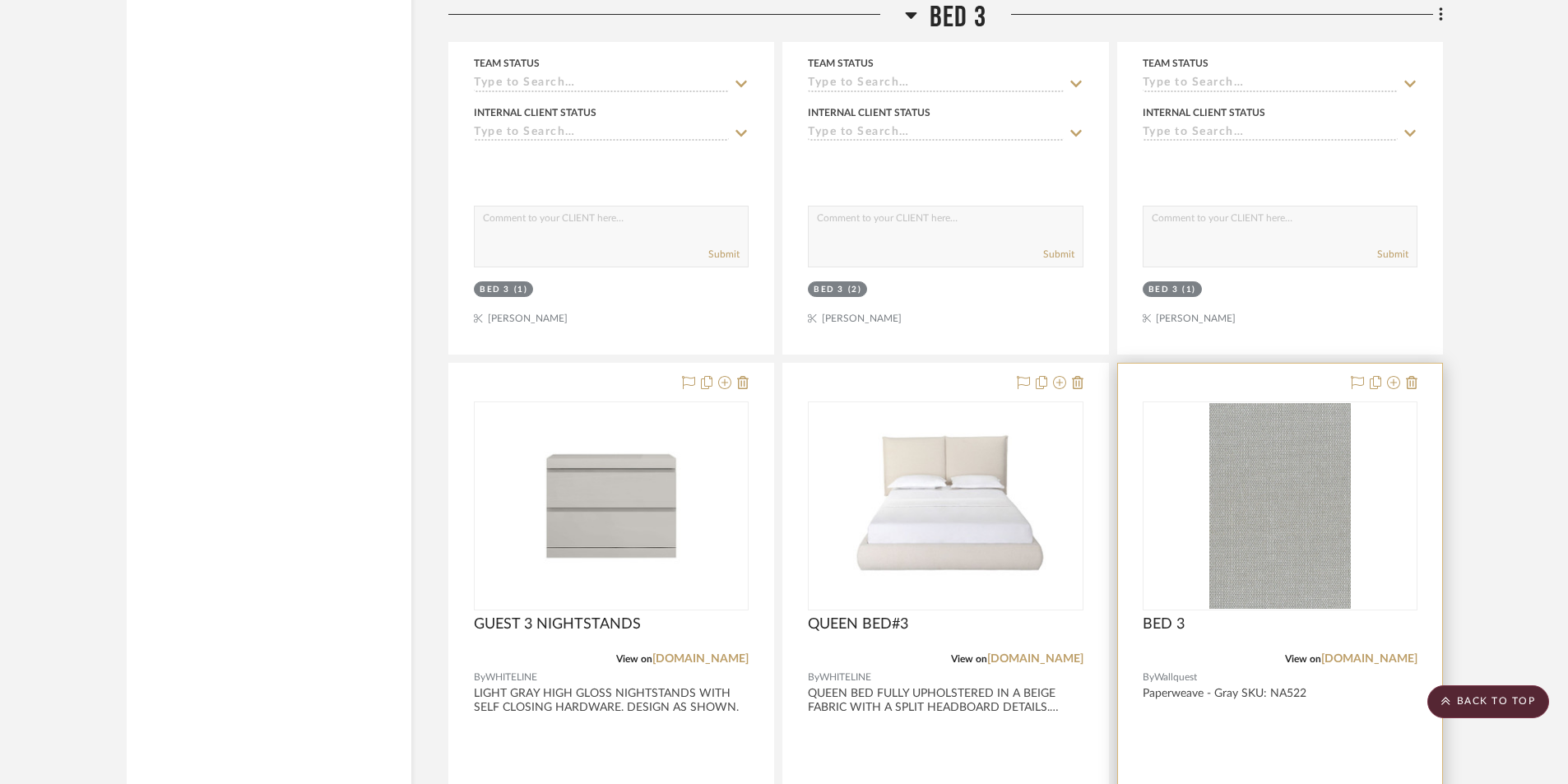
click at [1293, 703] on div at bounding box center [1280, 723] width 324 height 719
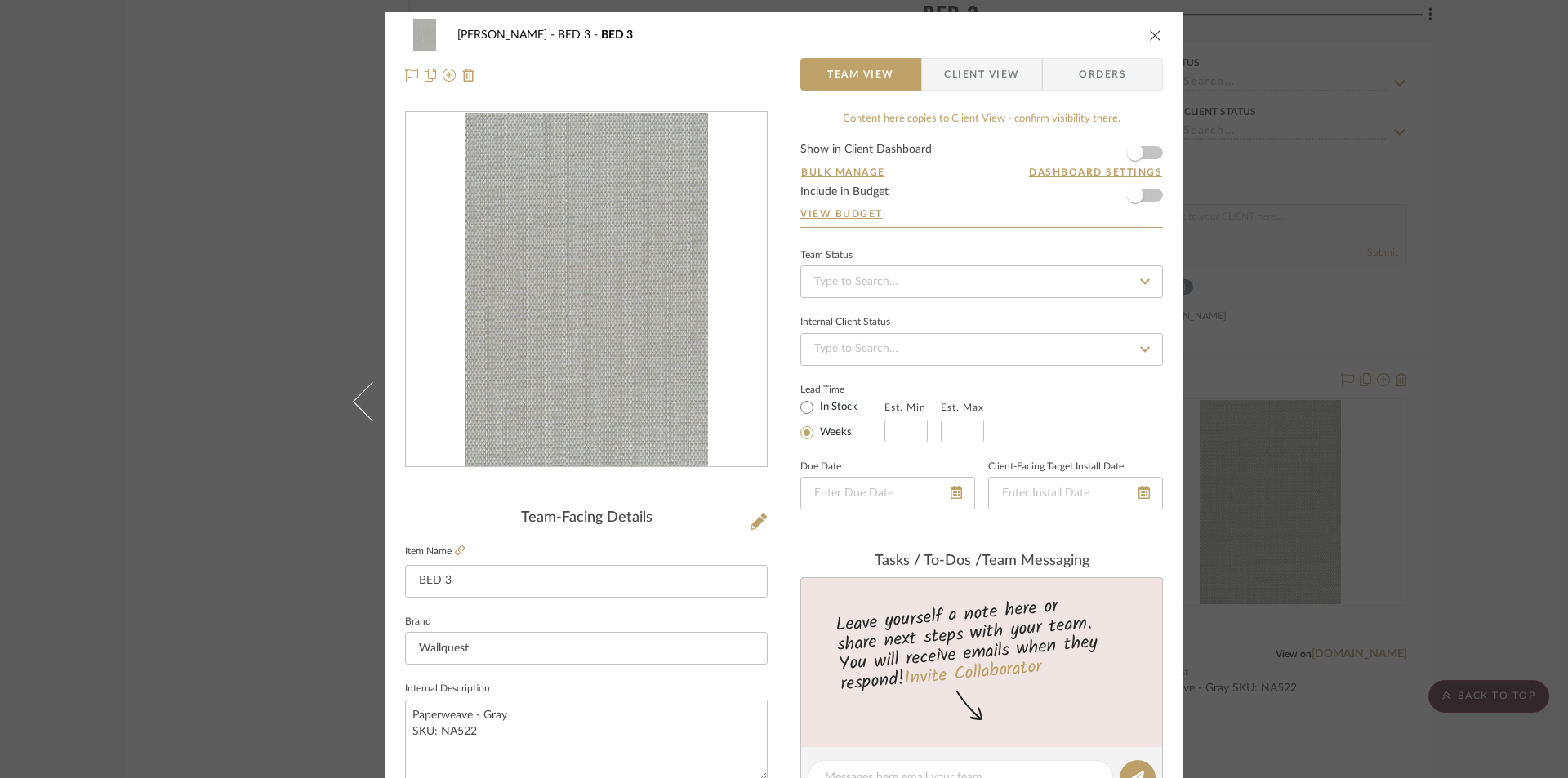
click at [1149, 32] on icon "close" at bounding box center [1156, 35] width 13 height 13
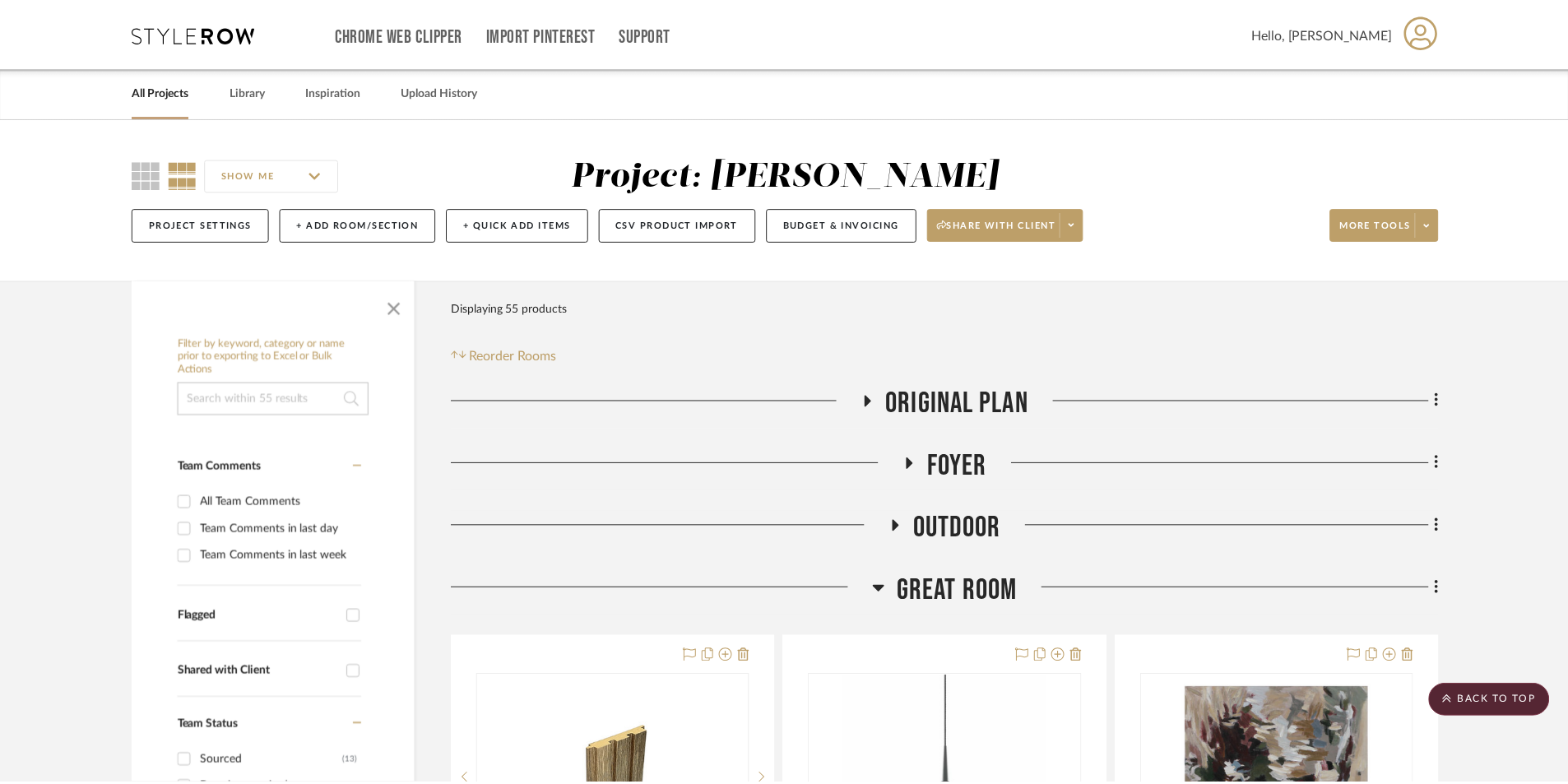
scroll to position [8055, 0]
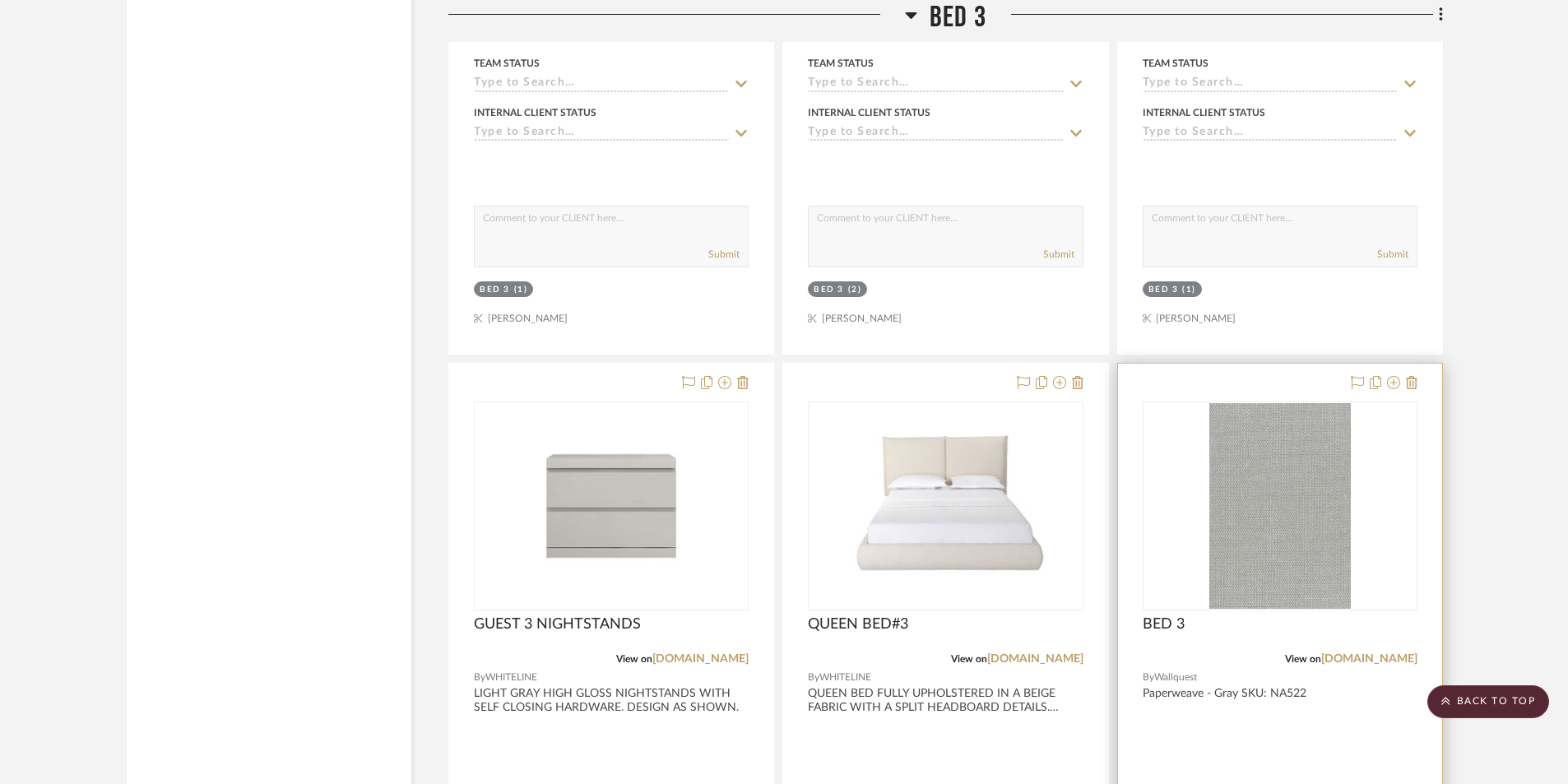
click at [1341, 727] on div at bounding box center [1280, 723] width 324 height 719
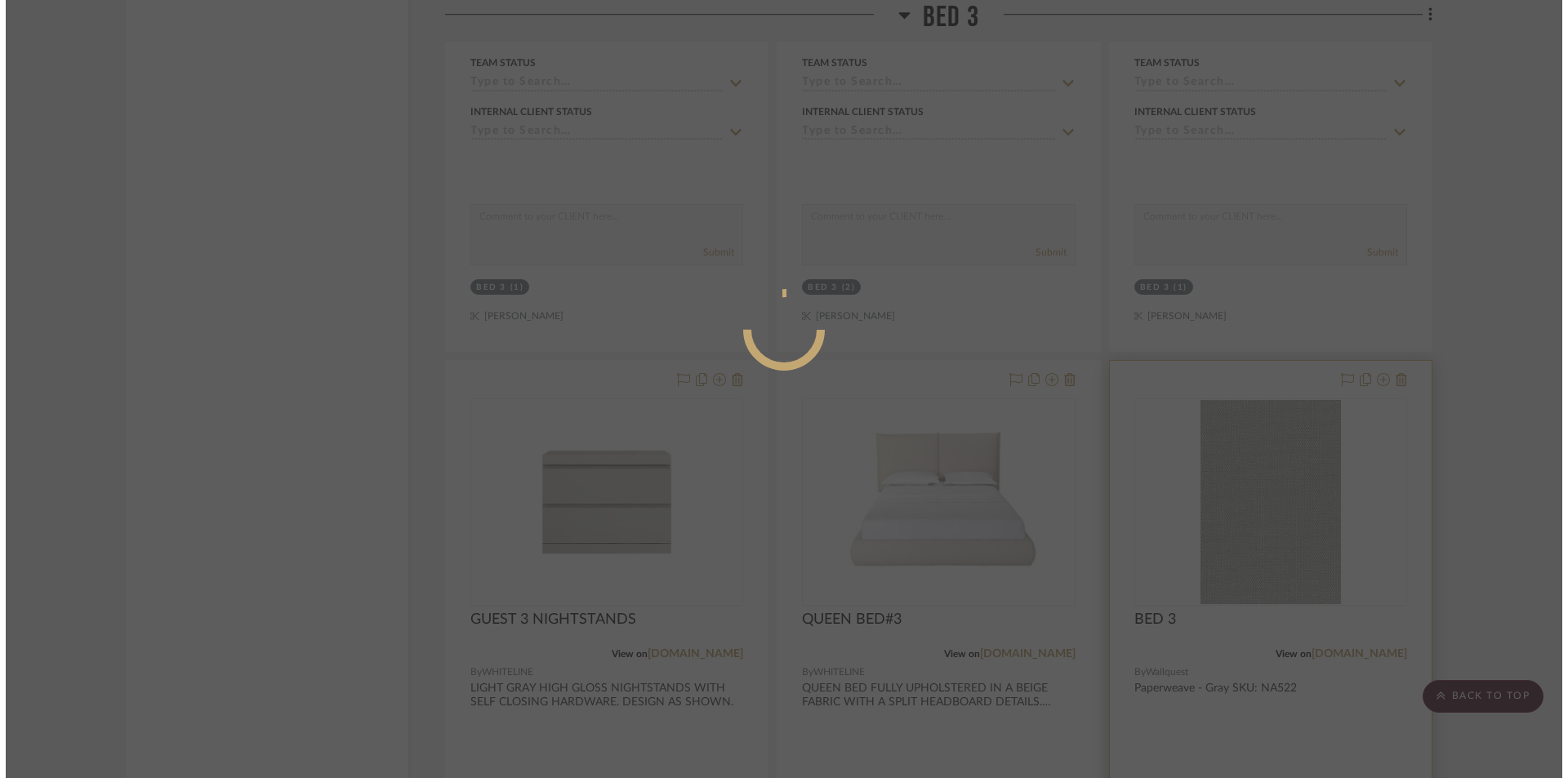
scroll to position [0, 0]
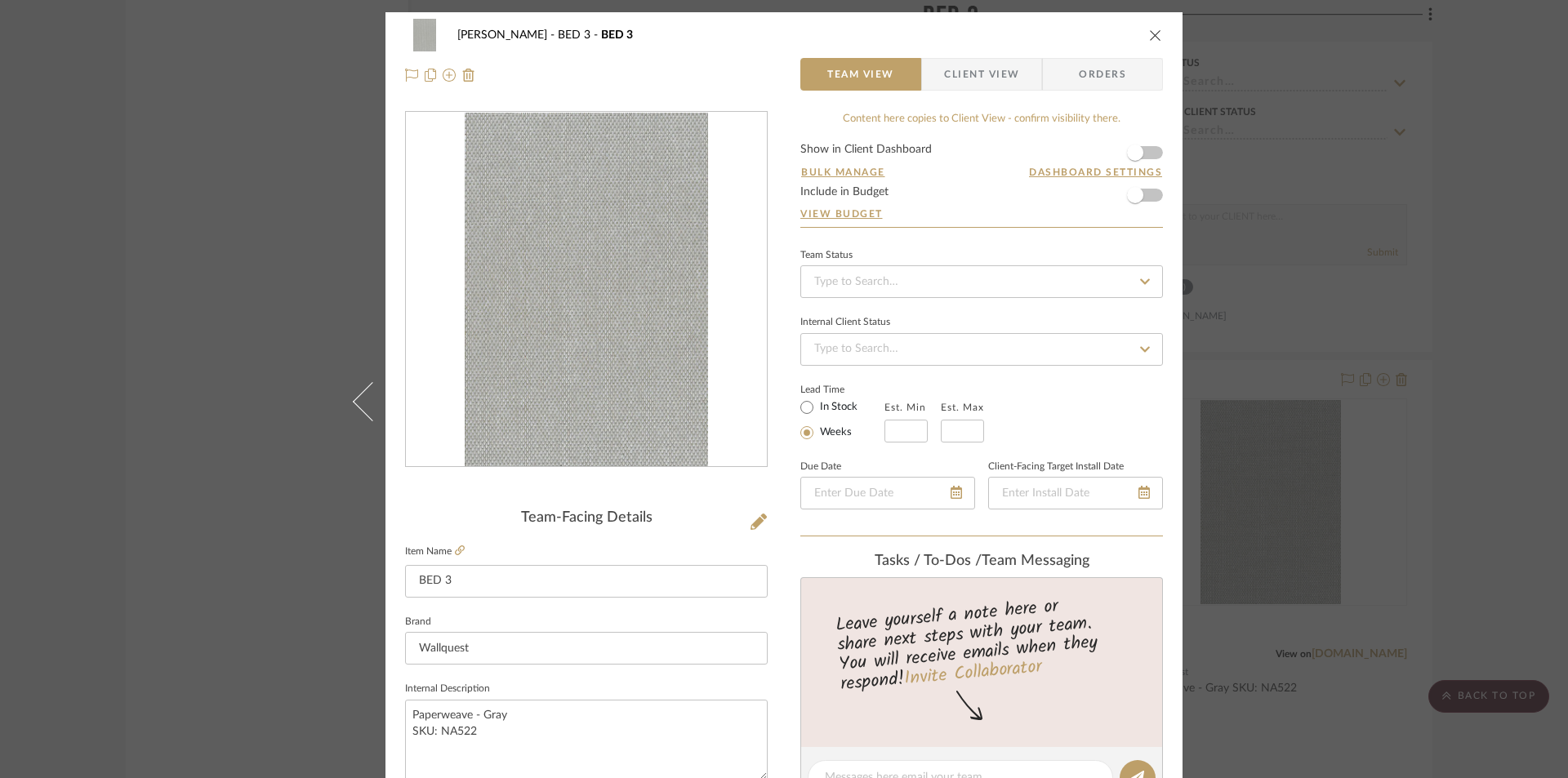
click at [1148, 32] on button "close" at bounding box center [1156, 35] width 15 height 15
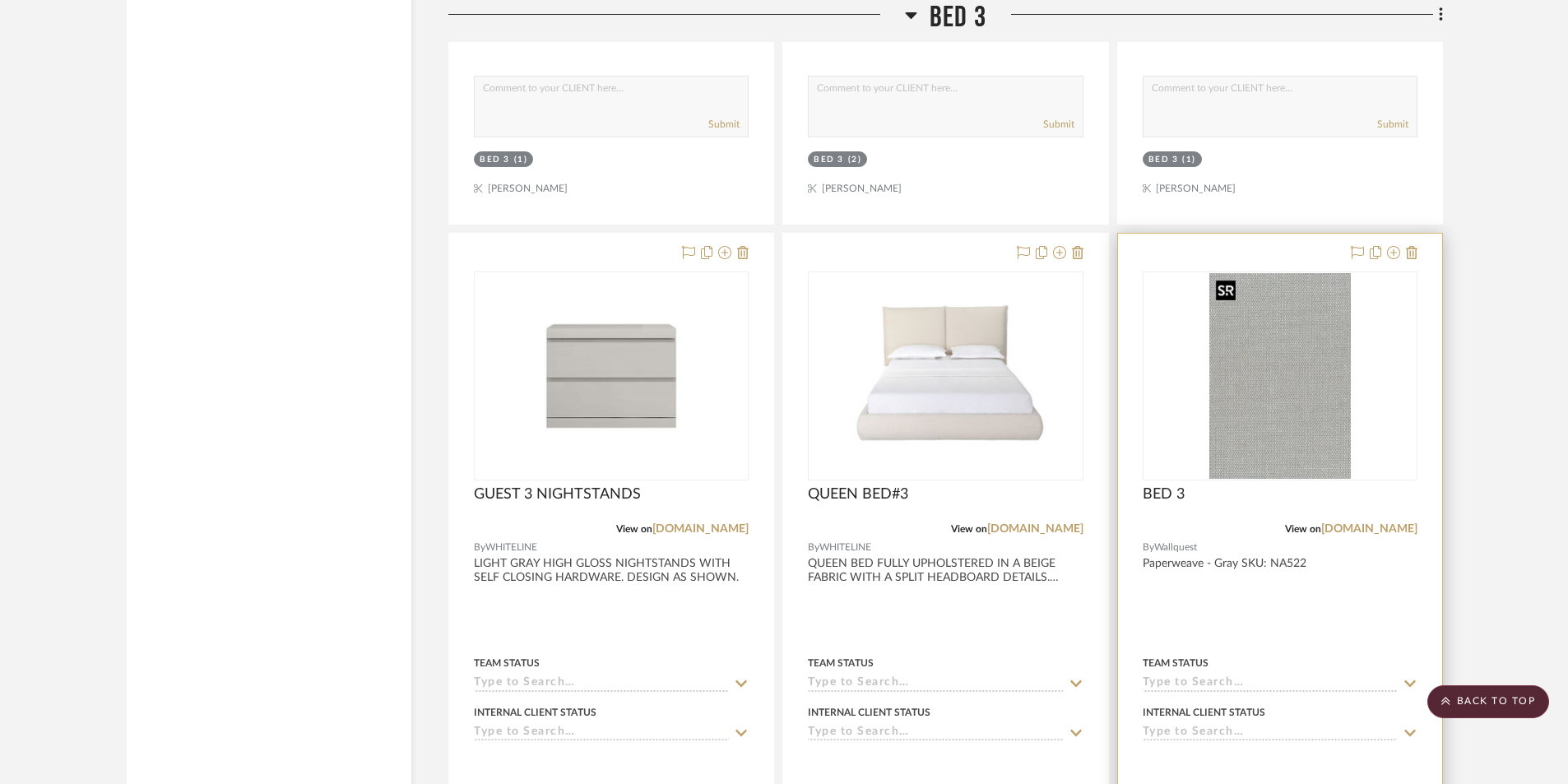
scroll to position [8384, 0]
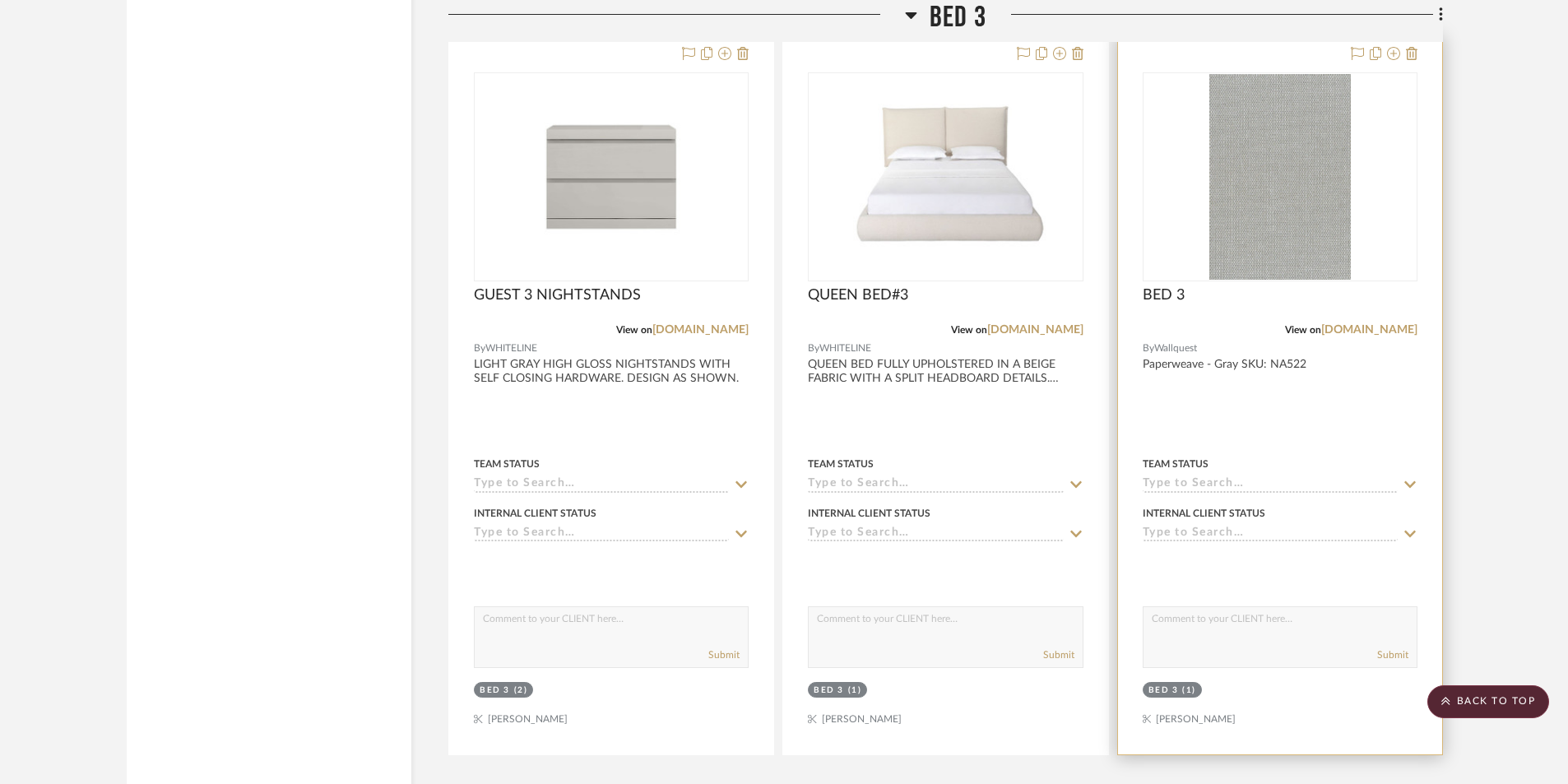
click at [1187, 483] on input at bounding box center [1270, 485] width 255 height 16
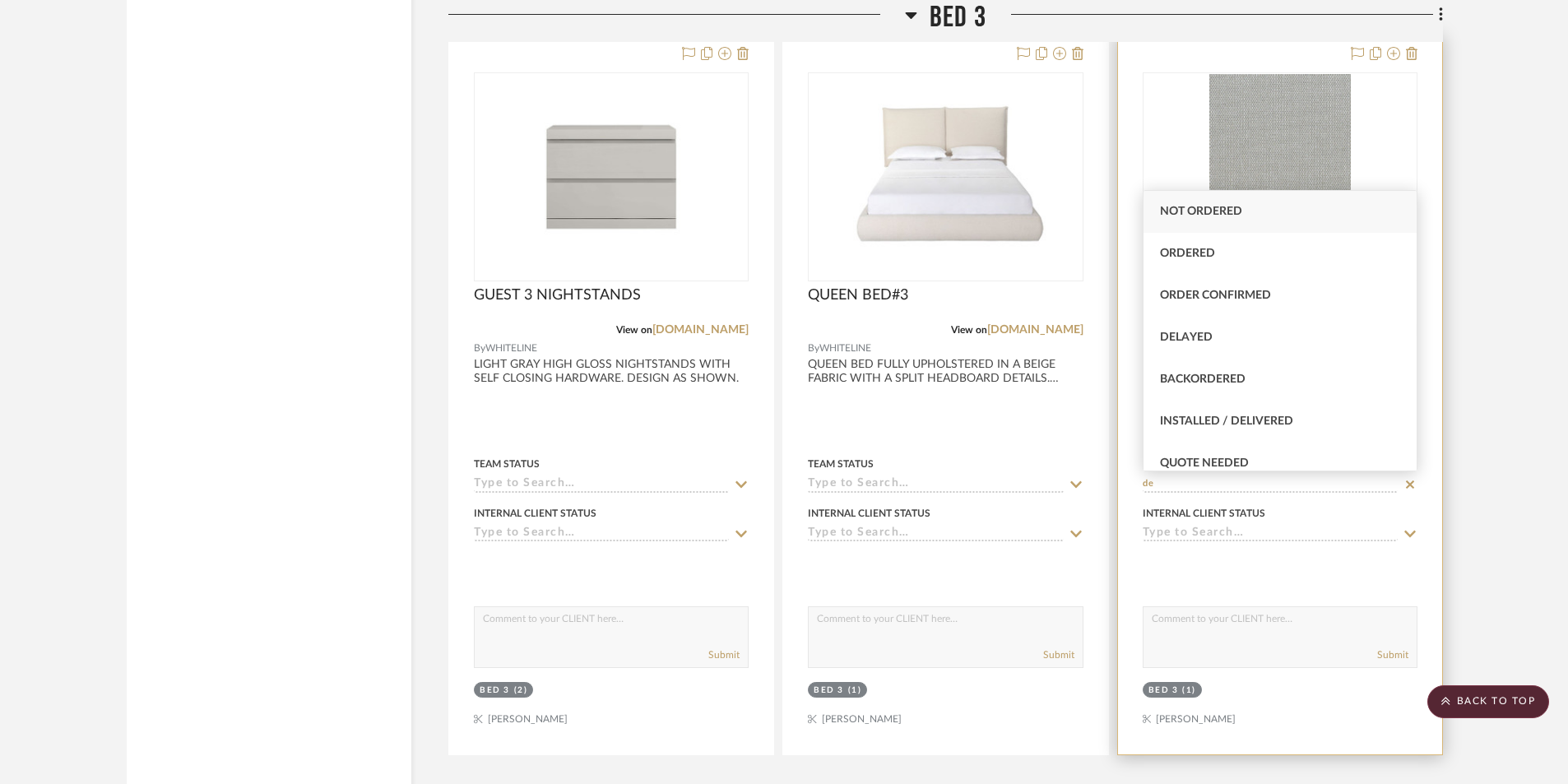
click at [1201, 486] on input "de" at bounding box center [1270, 485] width 255 height 16
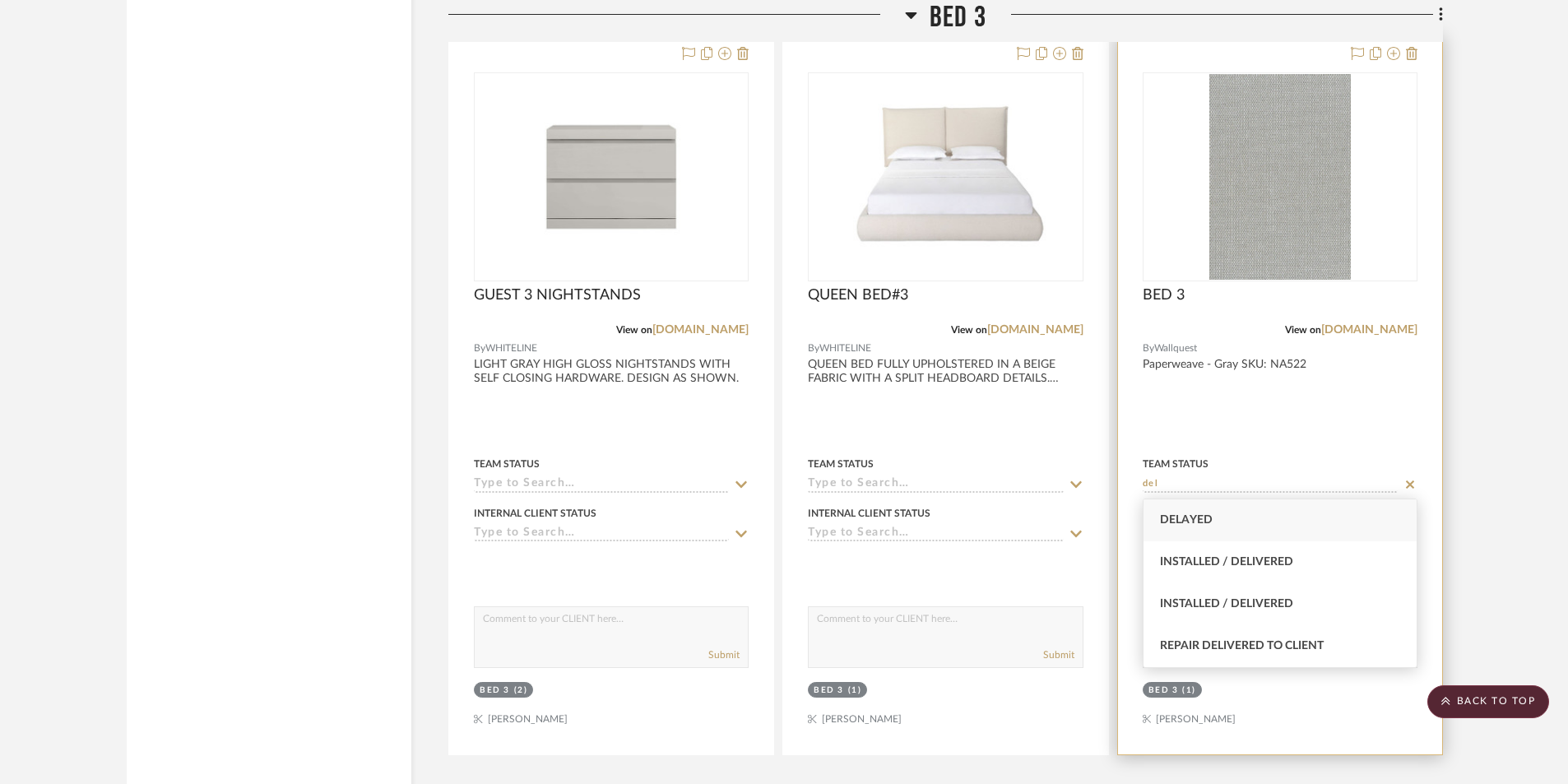
type input "del"
drag, startPoint x: 1411, startPoint y: 480, endPoint x: 1255, endPoint y: 481, distance: 156.0
click at [1408, 481] on icon at bounding box center [1410, 485] width 15 height 13
type input "[DATE]"
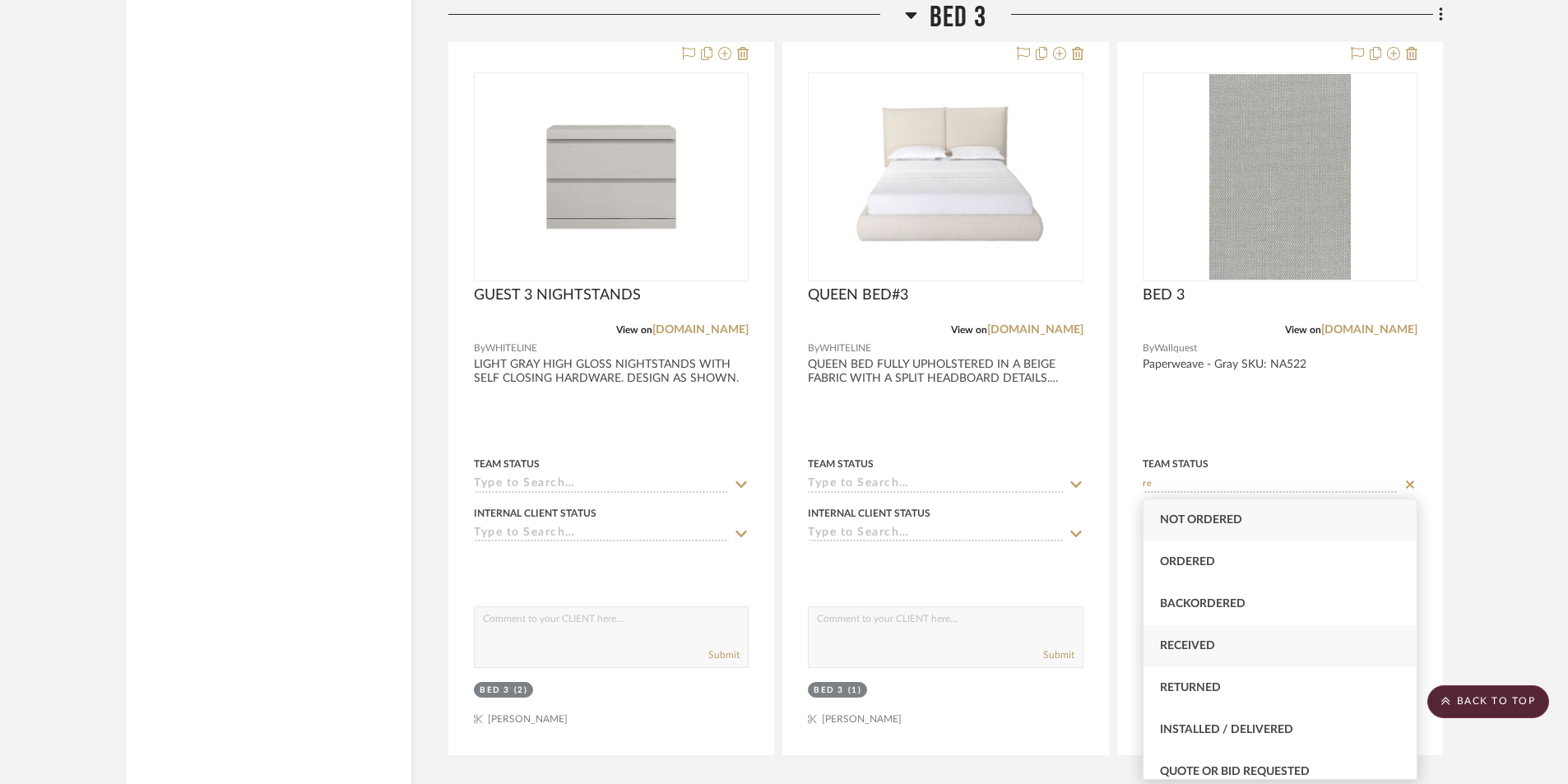
click at [1210, 636] on div "Received" at bounding box center [1280, 646] width 273 height 42
type input "Received"
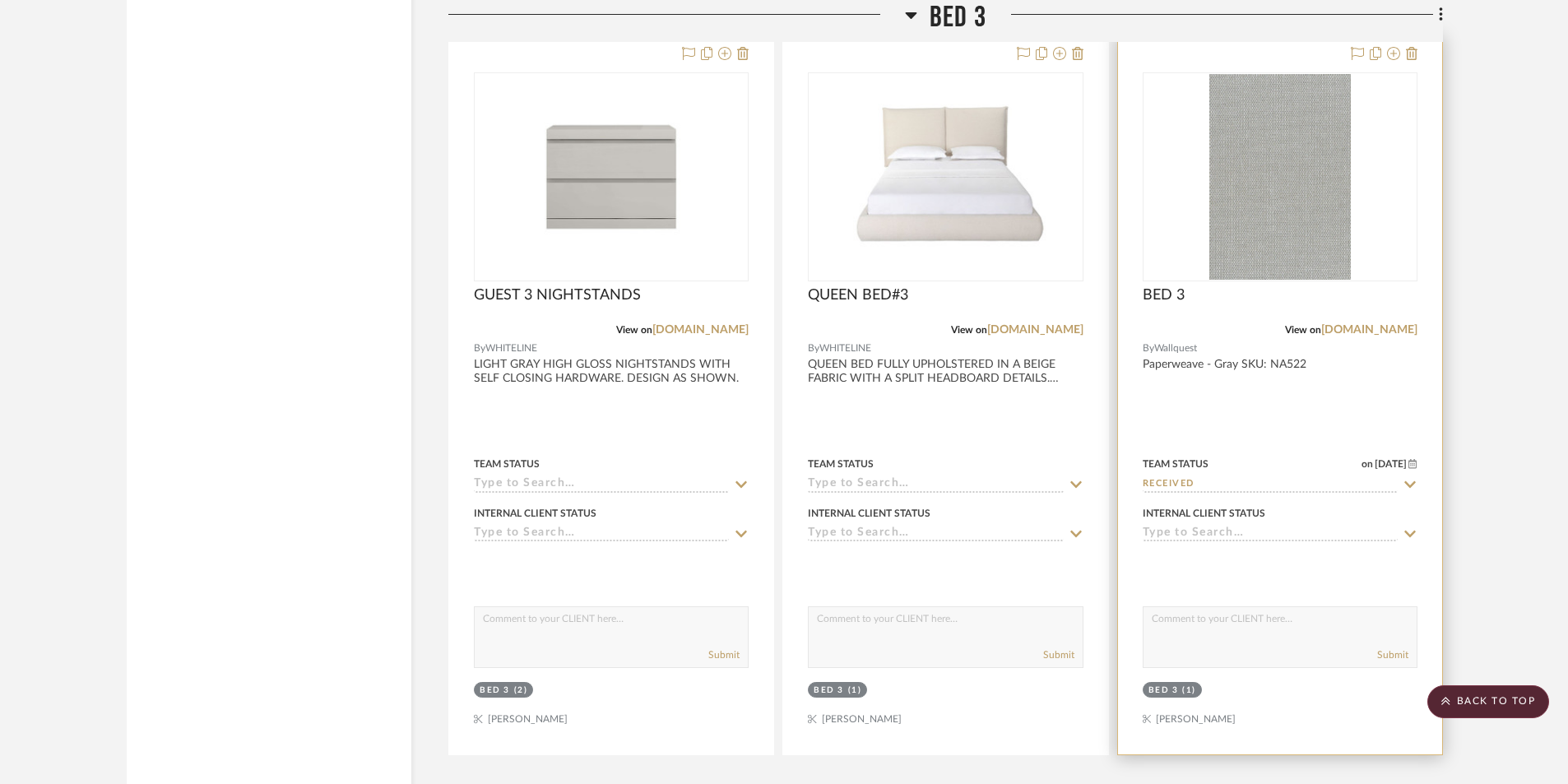
click at [1209, 632] on textarea at bounding box center [1280, 622] width 273 height 31
type textarea "3 rolls [DATE]"
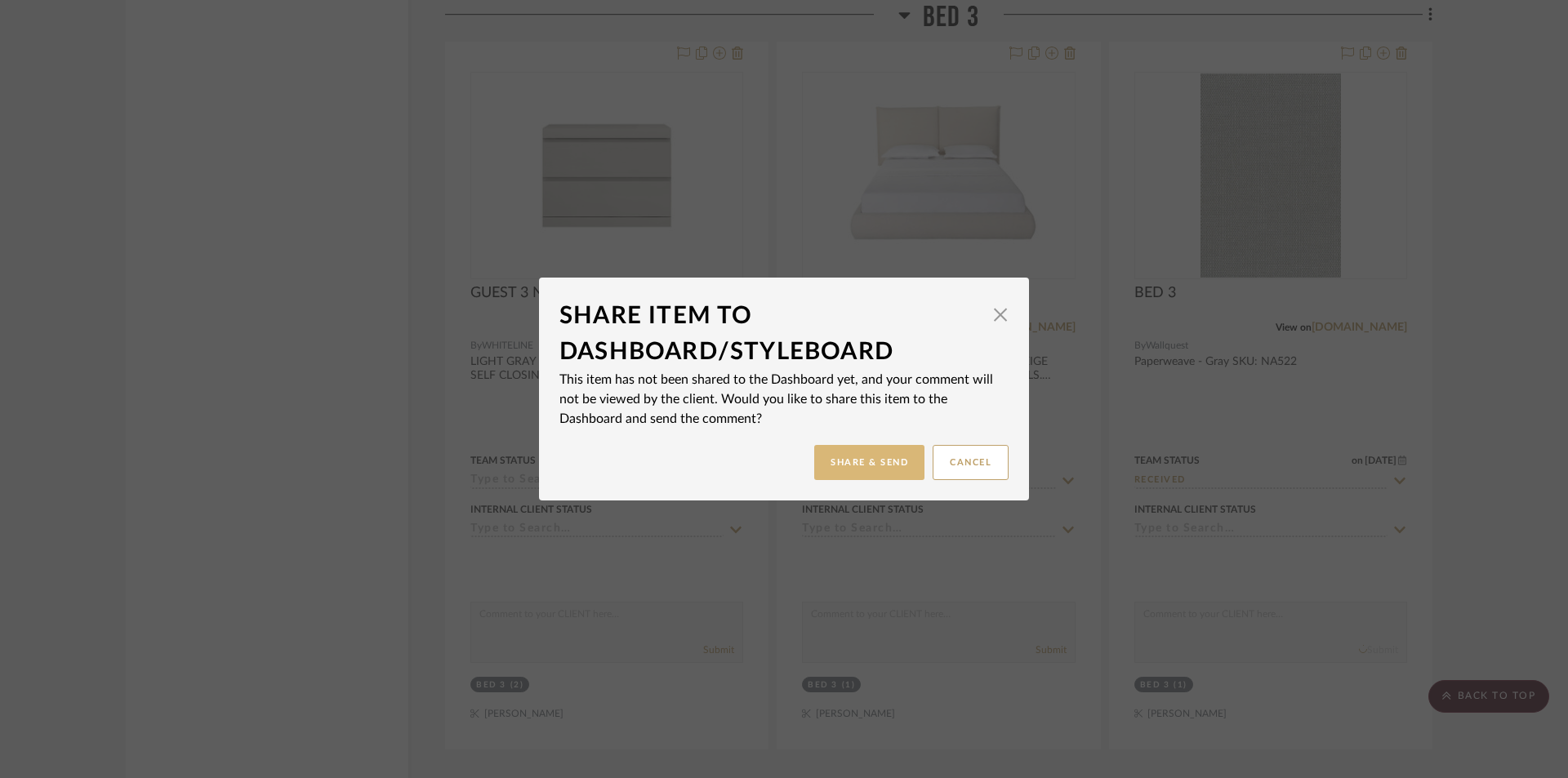
click at [848, 451] on button "Share & Send" at bounding box center [869, 462] width 111 height 35
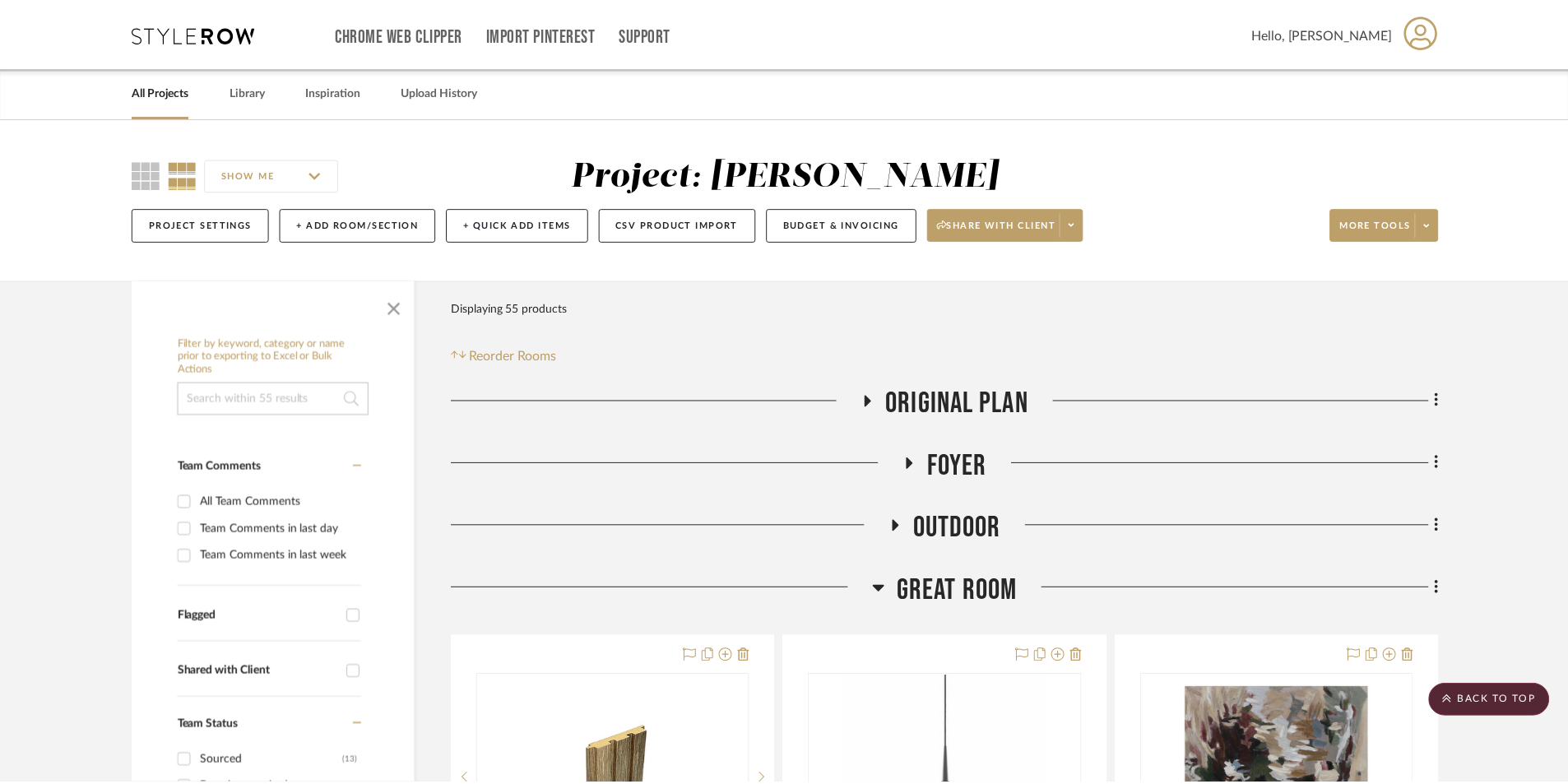
scroll to position [8384, 0]
